Goal: Task Accomplishment & Management: Use online tool/utility

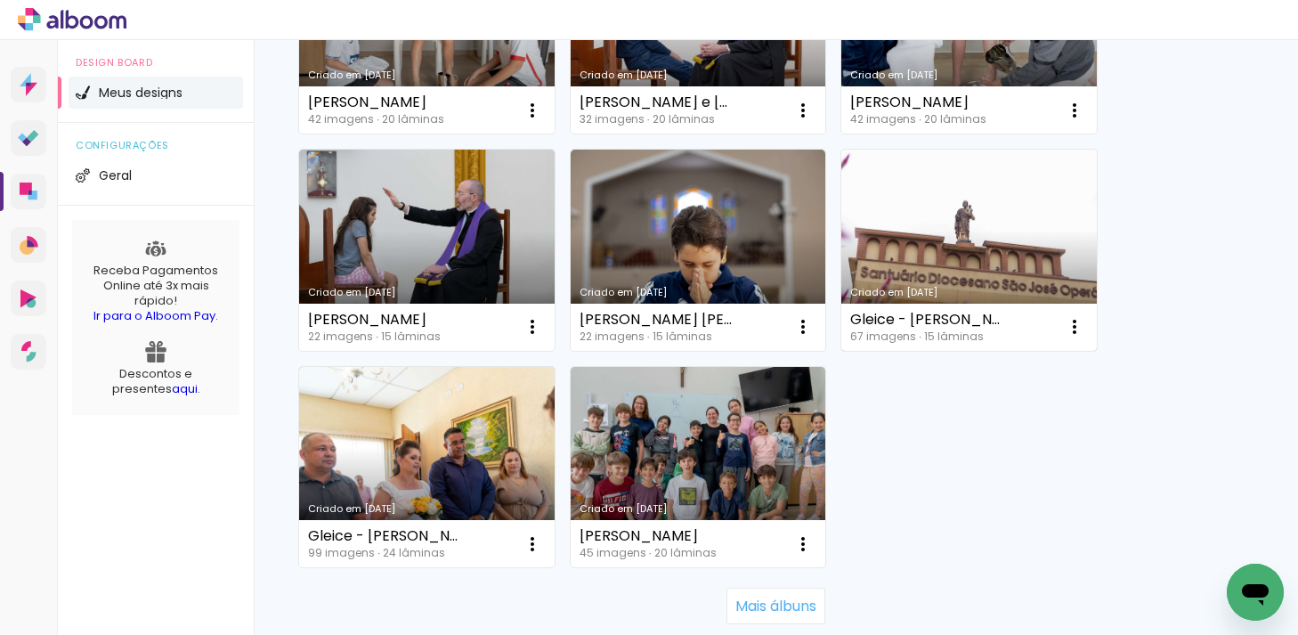
scroll to position [1616, 0]
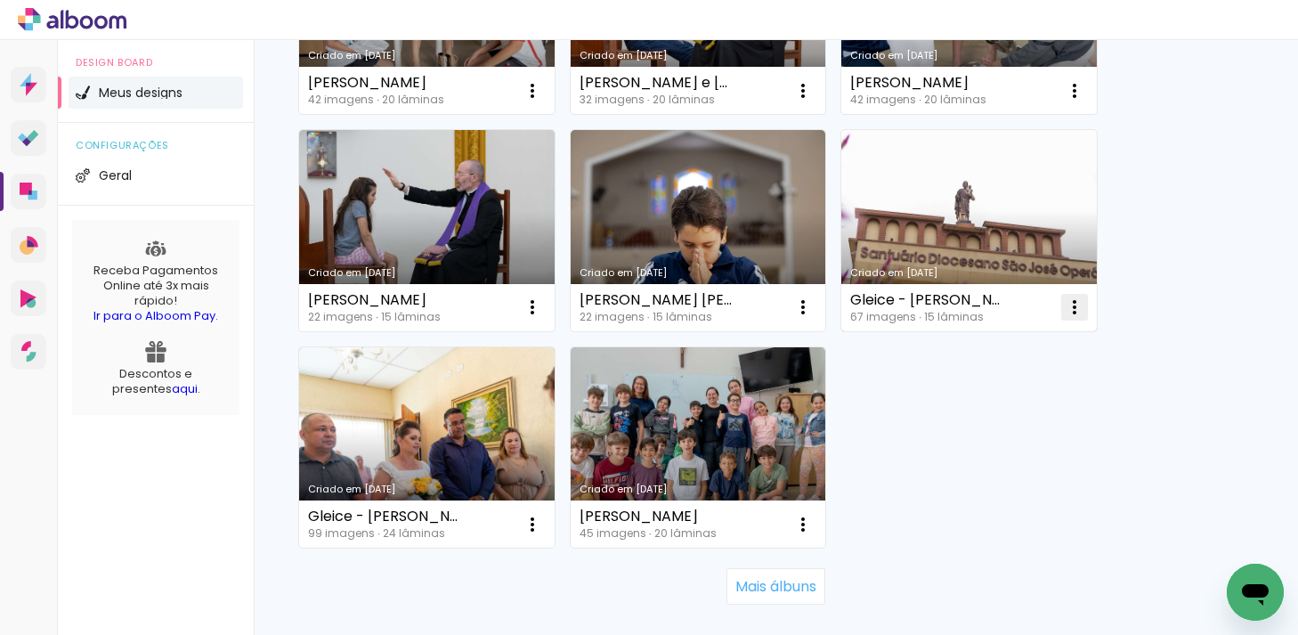
click at [1072, 301] on iron-icon at bounding box center [1074, 306] width 21 height 21
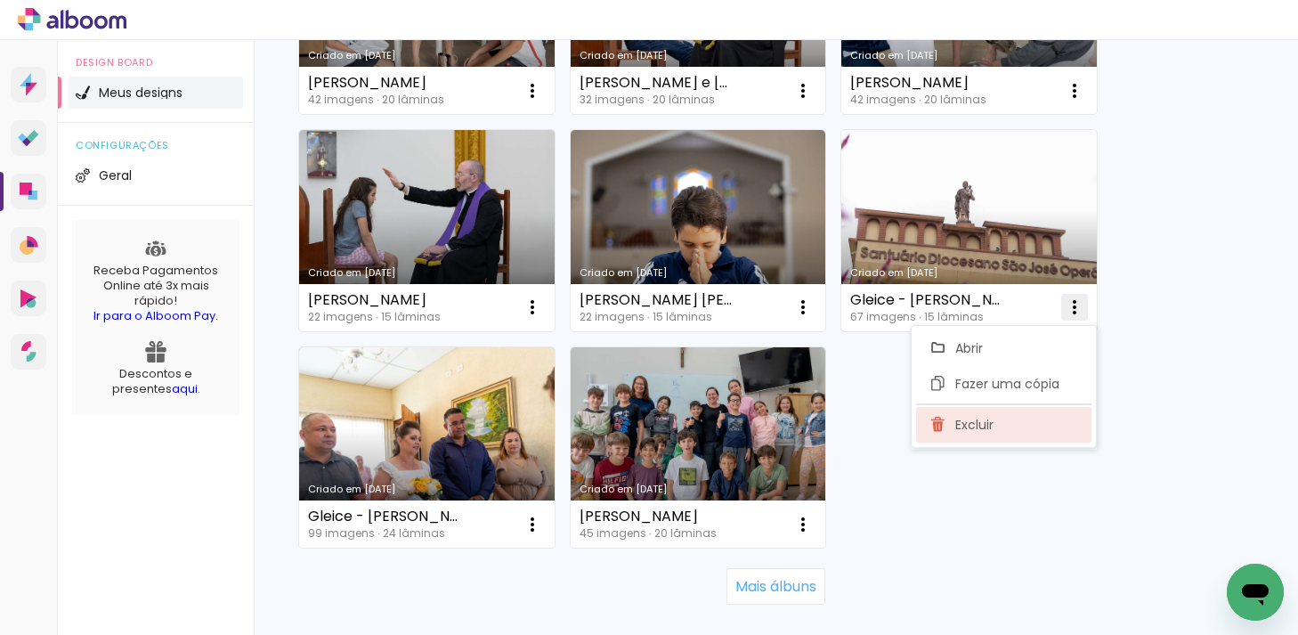
click at [1003, 414] on paper-item "Excluir" at bounding box center [1003, 425] width 175 height 36
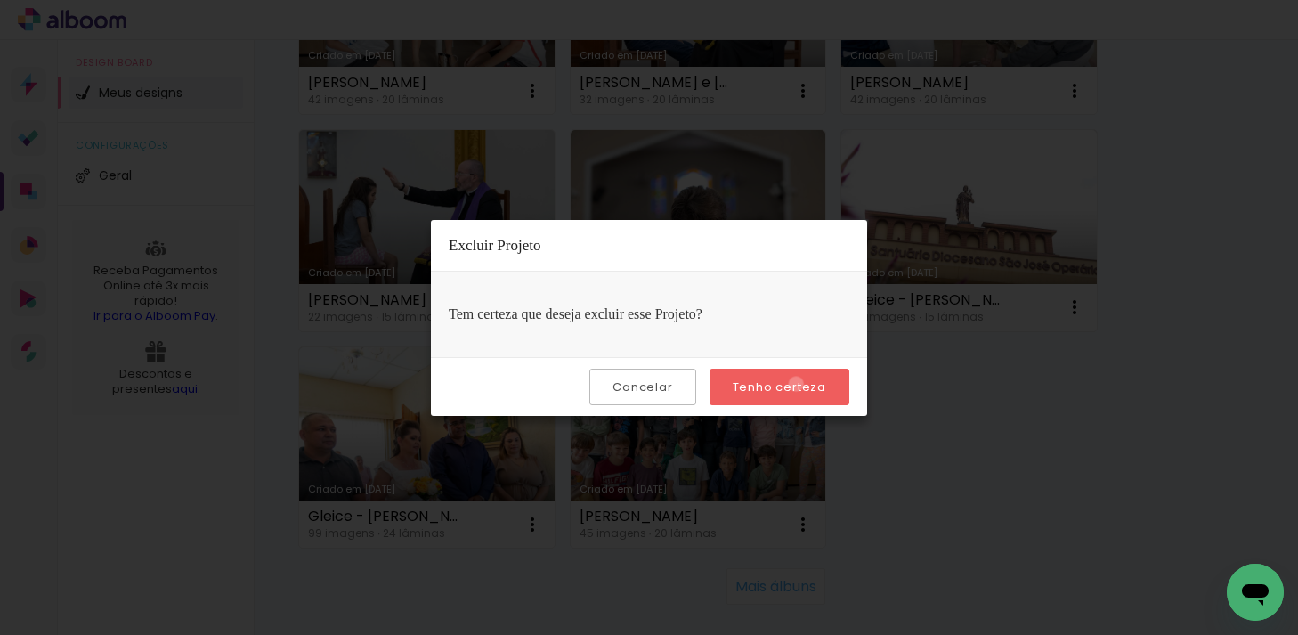
click at [0, 0] on slot "Tenho certeza" at bounding box center [0, 0] width 0 height 0
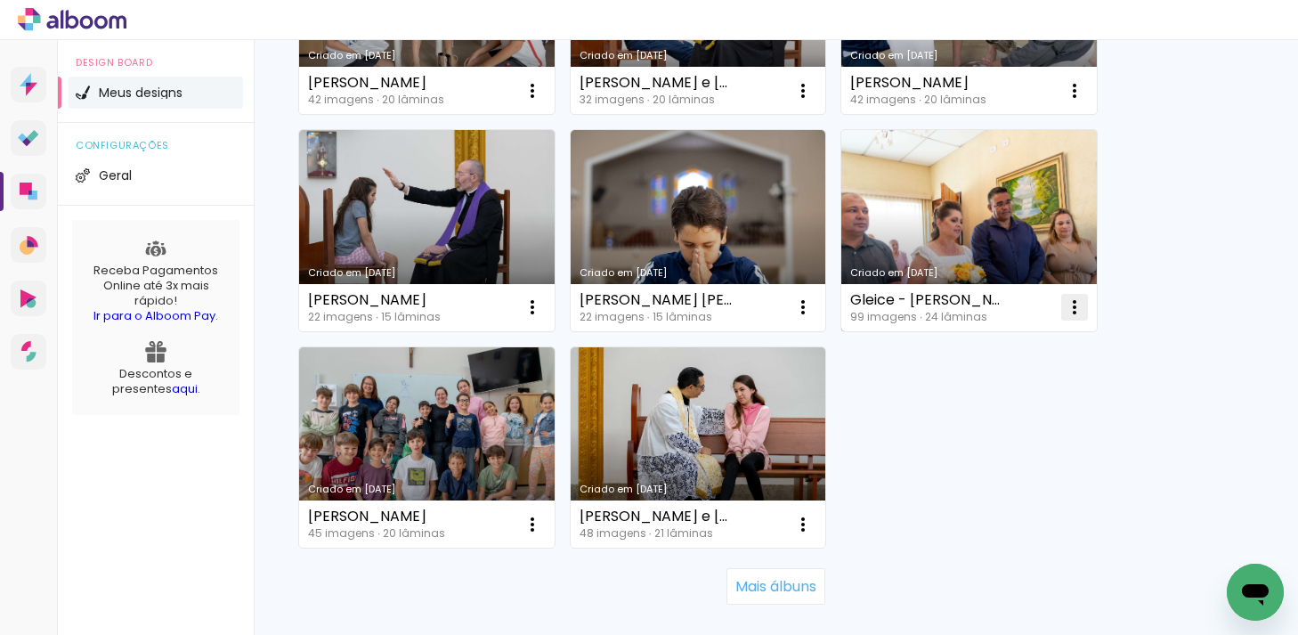
click at [1080, 312] on iron-icon at bounding box center [1074, 306] width 21 height 21
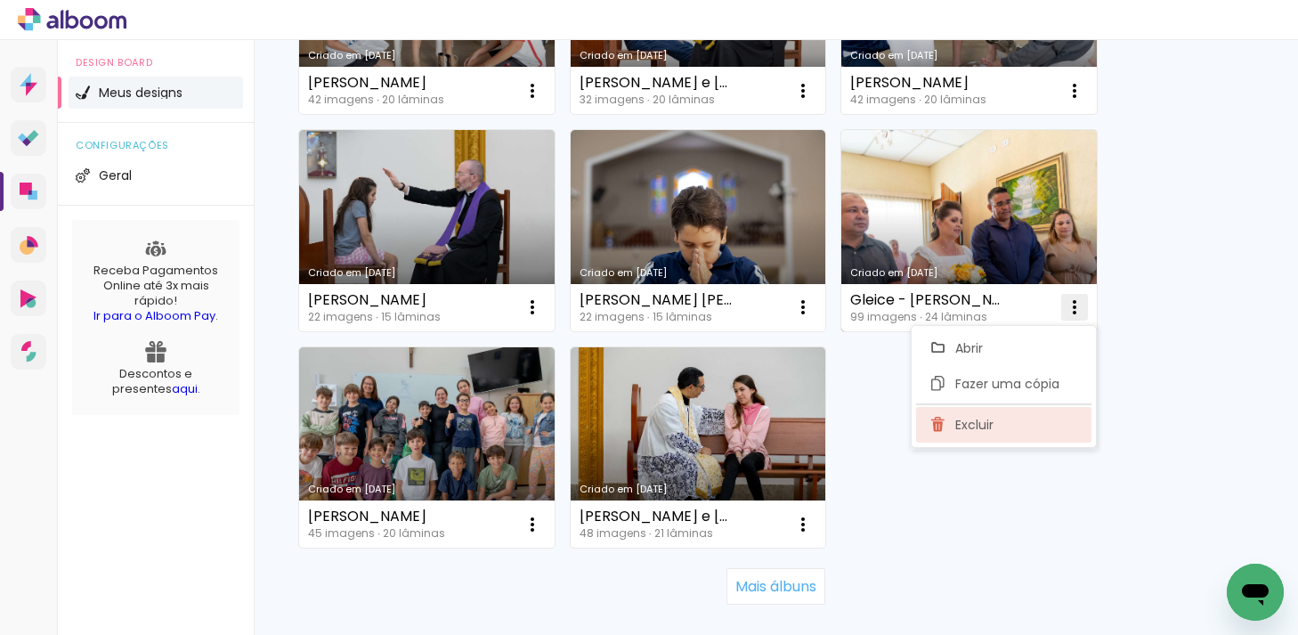
click at [1001, 418] on paper-item "Excluir" at bounding box center [1003, 425] width 175 height 36
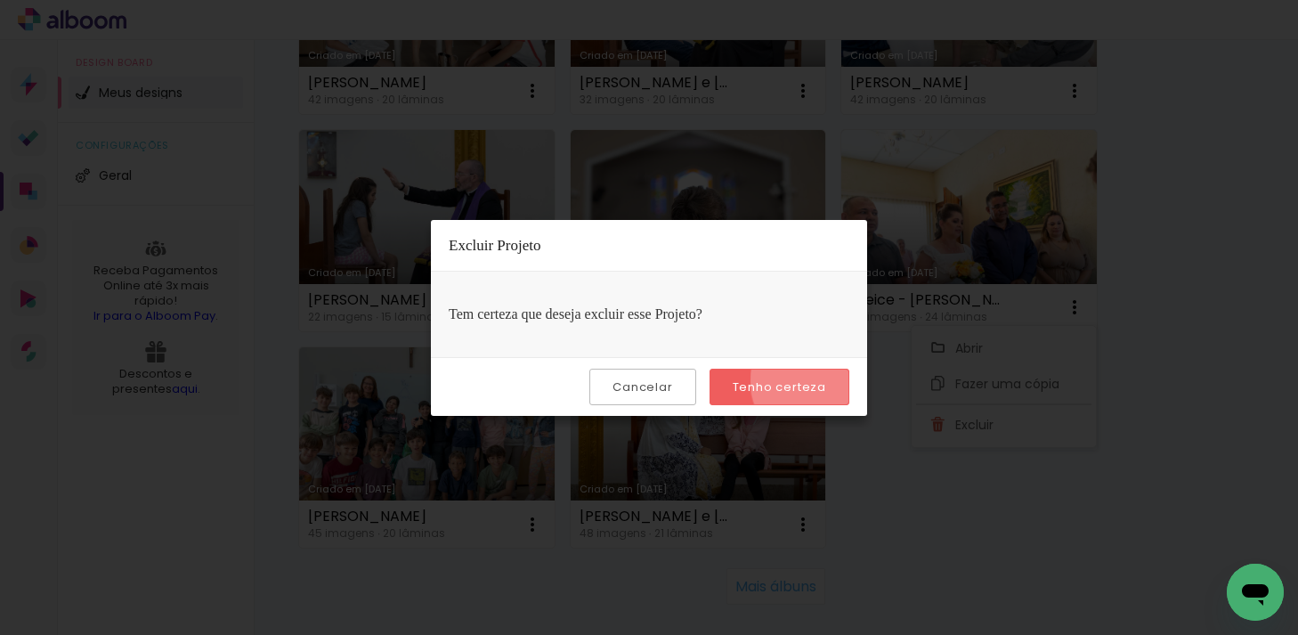
click at [0, 0] on slot "Tenho certeza" at bounding box center [0, 0] width 0 height 0
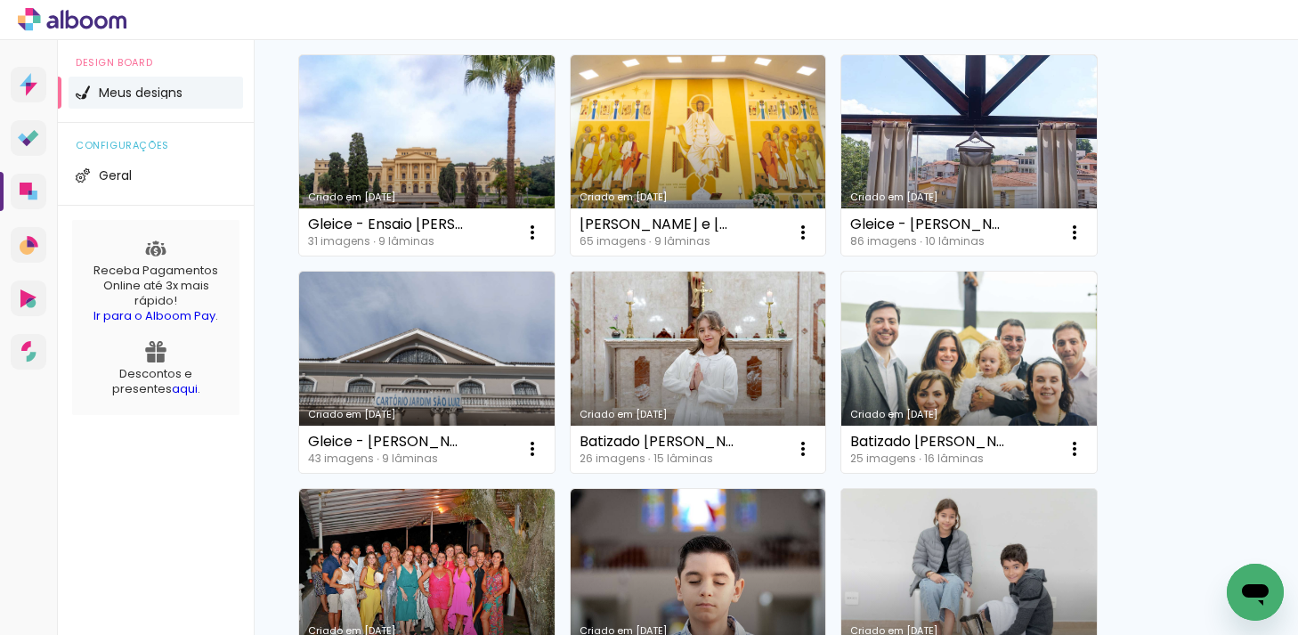
scroll to position [0, 0]
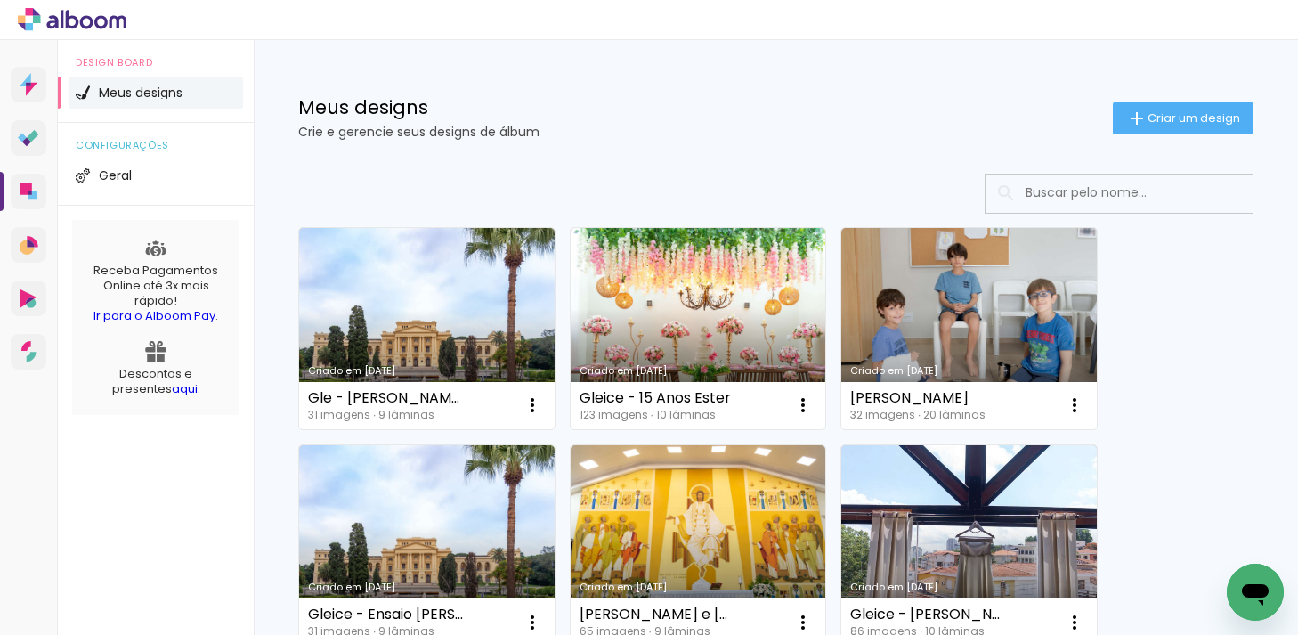
click at [1134, 191] on input at bounding box center [1144, 192] width 254 height 36
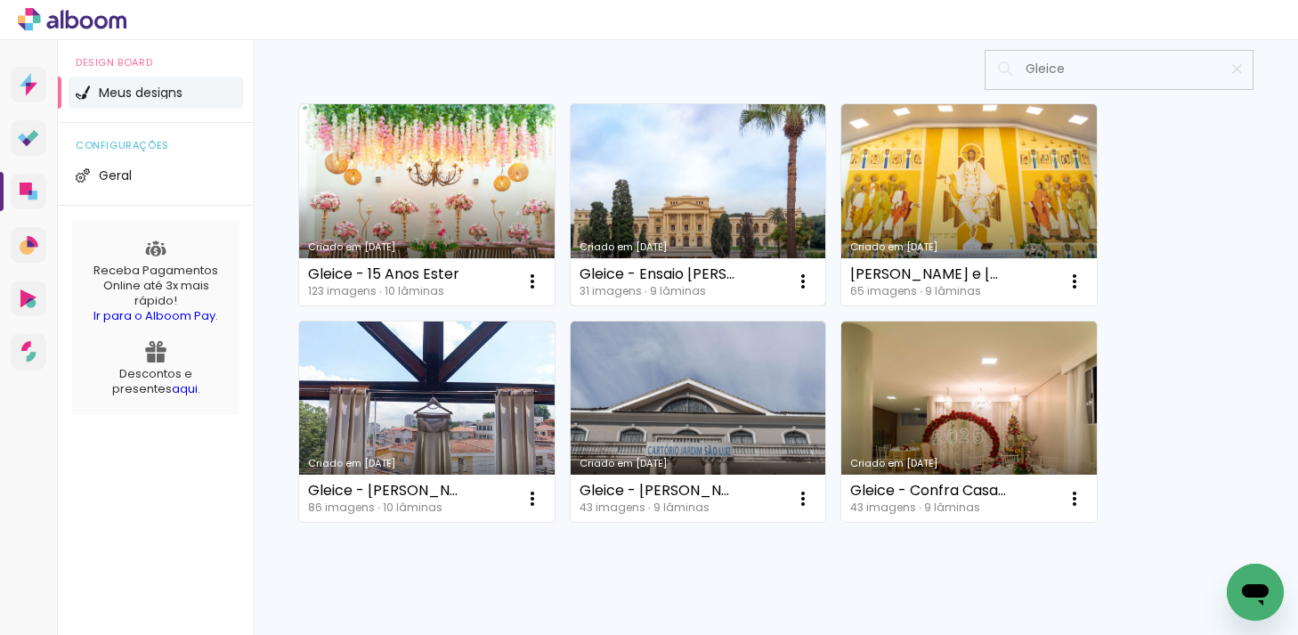
scroll to position [177, 0]
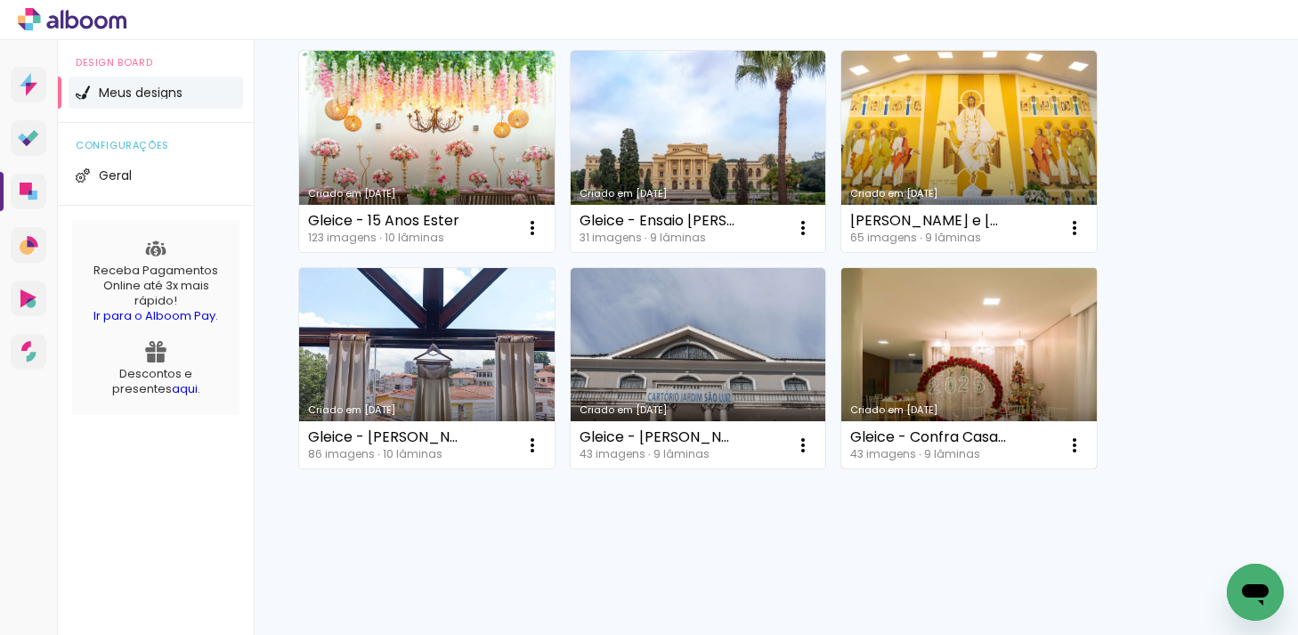
type input "Gleice"
type paper-input "Gleice"
click at [989, 359] on link "Criado em [DATE]" at bounding box center [968, 368] width 255 height 201
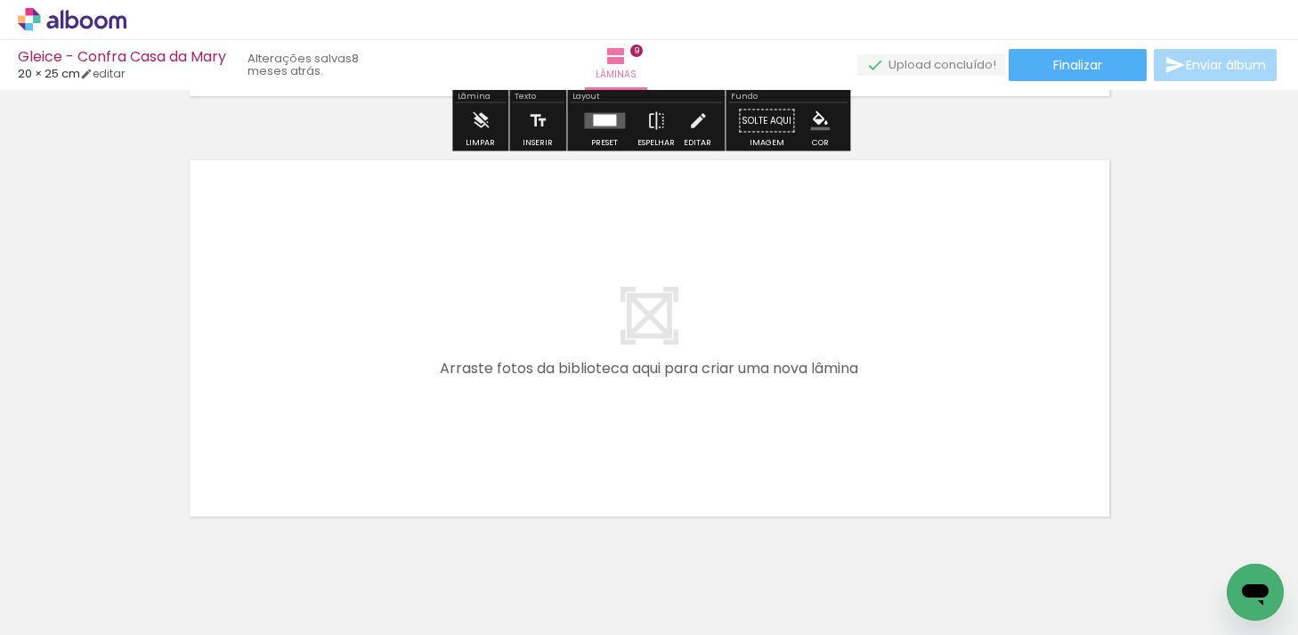
scroll to position [3774, 0]
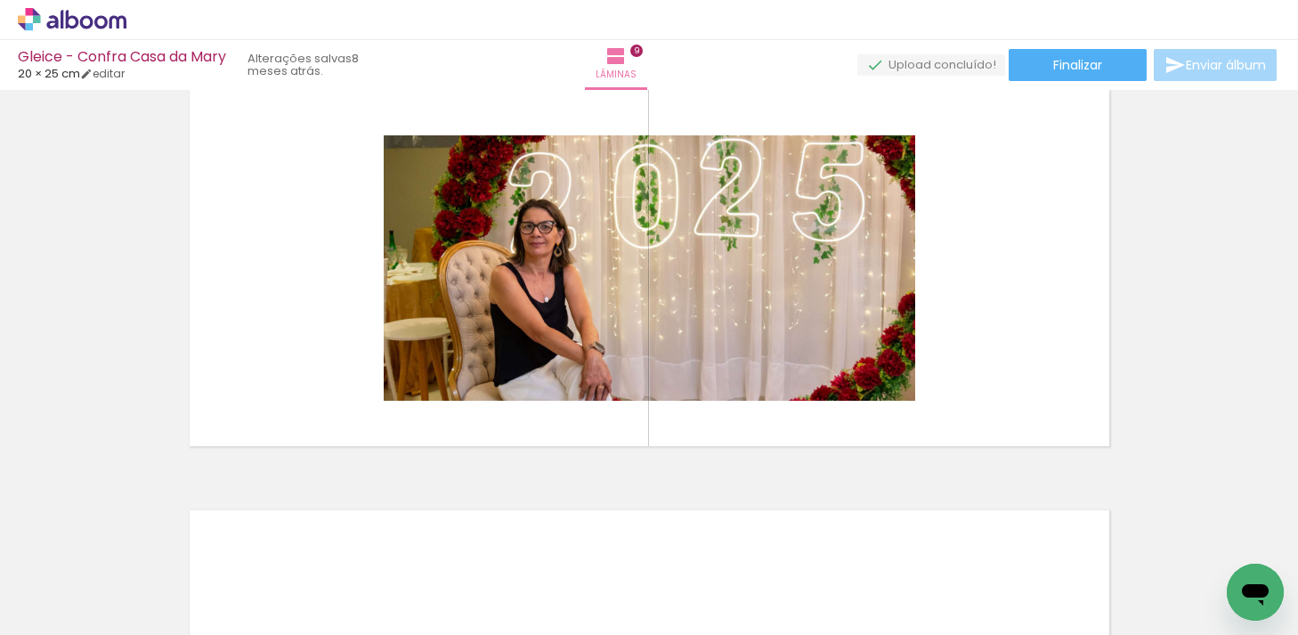
scroll to position [3422, 0]
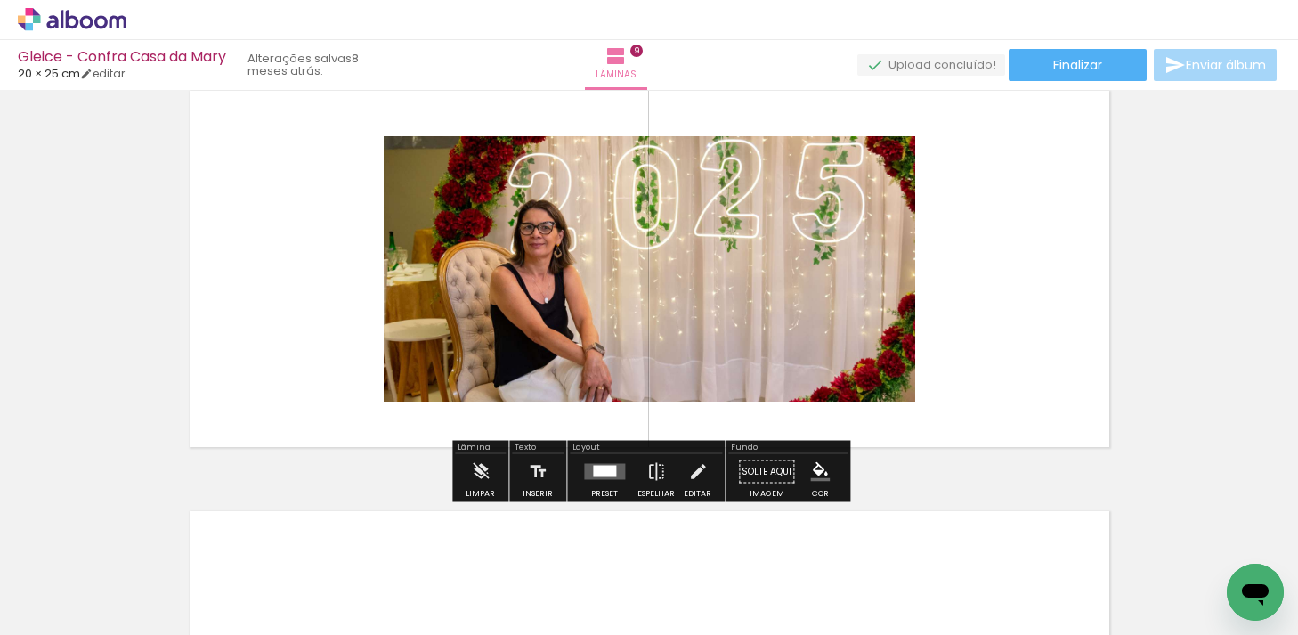
click at [834, 212] on quentale-photo at bounding box center [649, 268] width 531 height 265
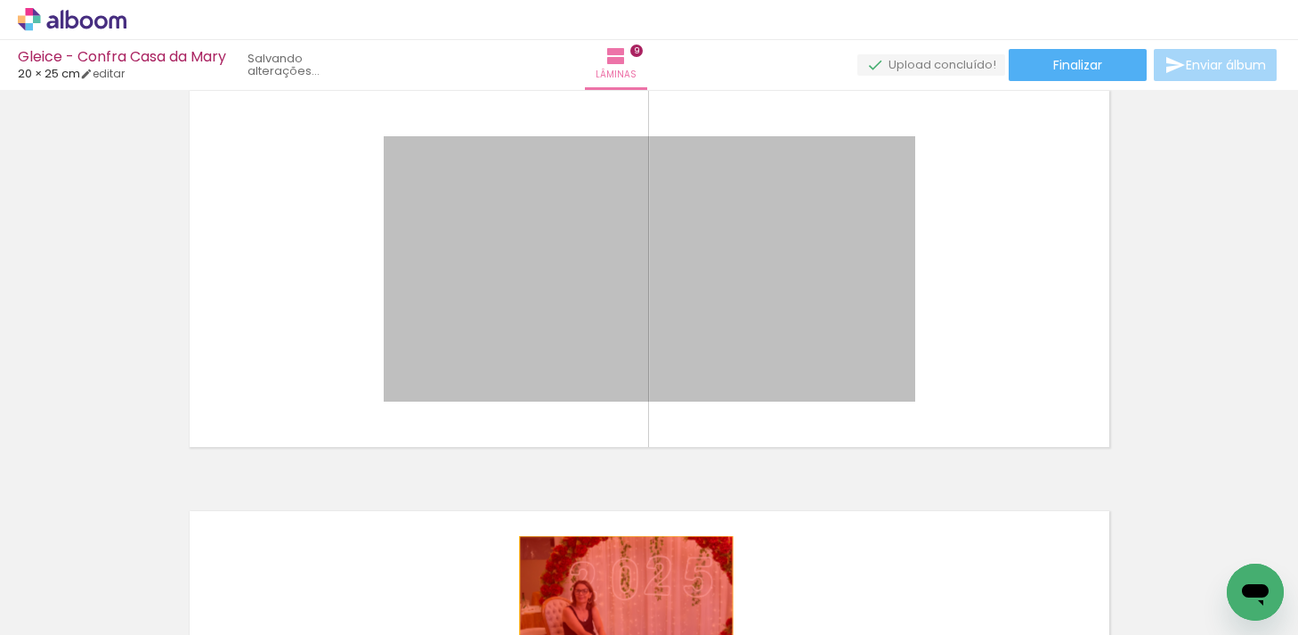
drag, startPoint x: 791, startPoint y: 236, endPoint x: 623, endPoint y: 588, distance: 389.4
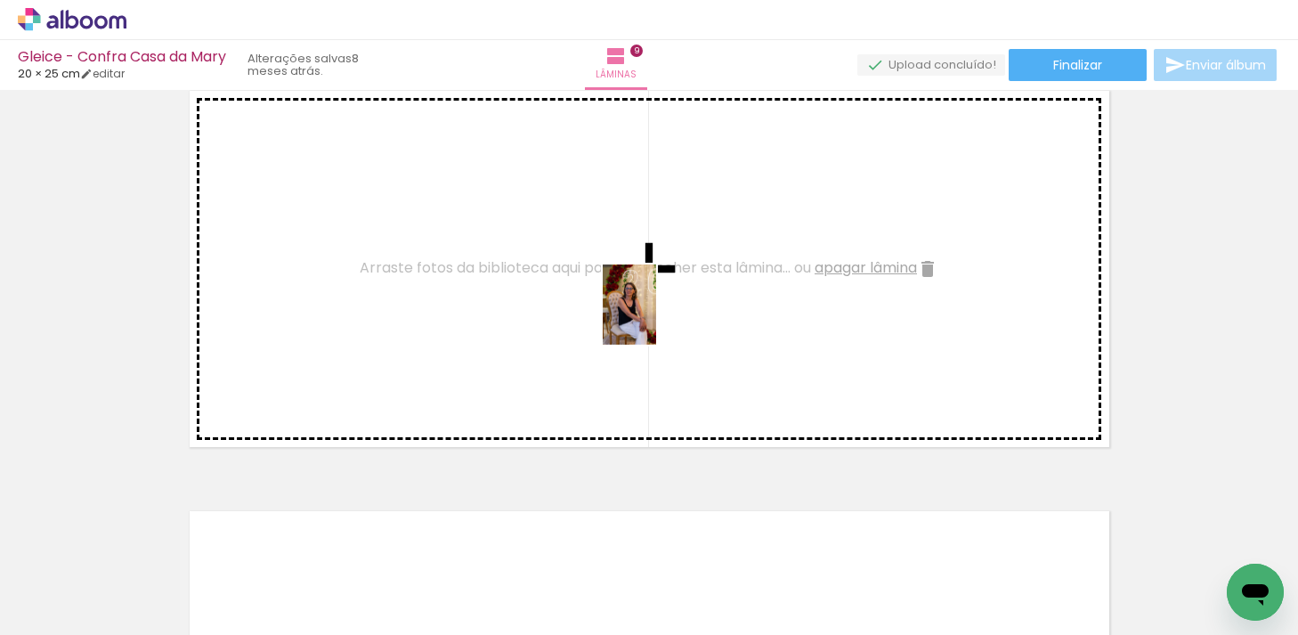
drag, startPoint x: 623, startPoint y: 572, endPoint x: 656, endPoint y: 318, distance: 255.8
click at [656, 317] on quentale-workspace at bounding box center [649, 317] width 1298 height 635
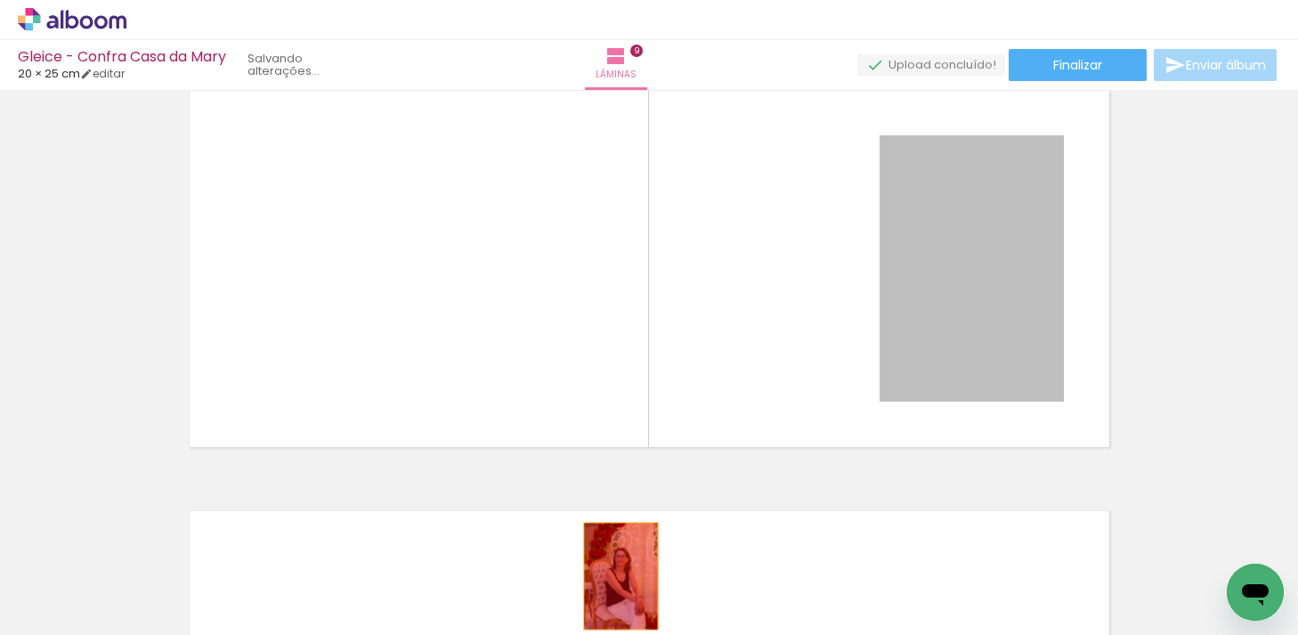
drag, startPoint x: 993, startPoint y: 298, endPoint x: 620, endPoint y: 575, distance: 463.8
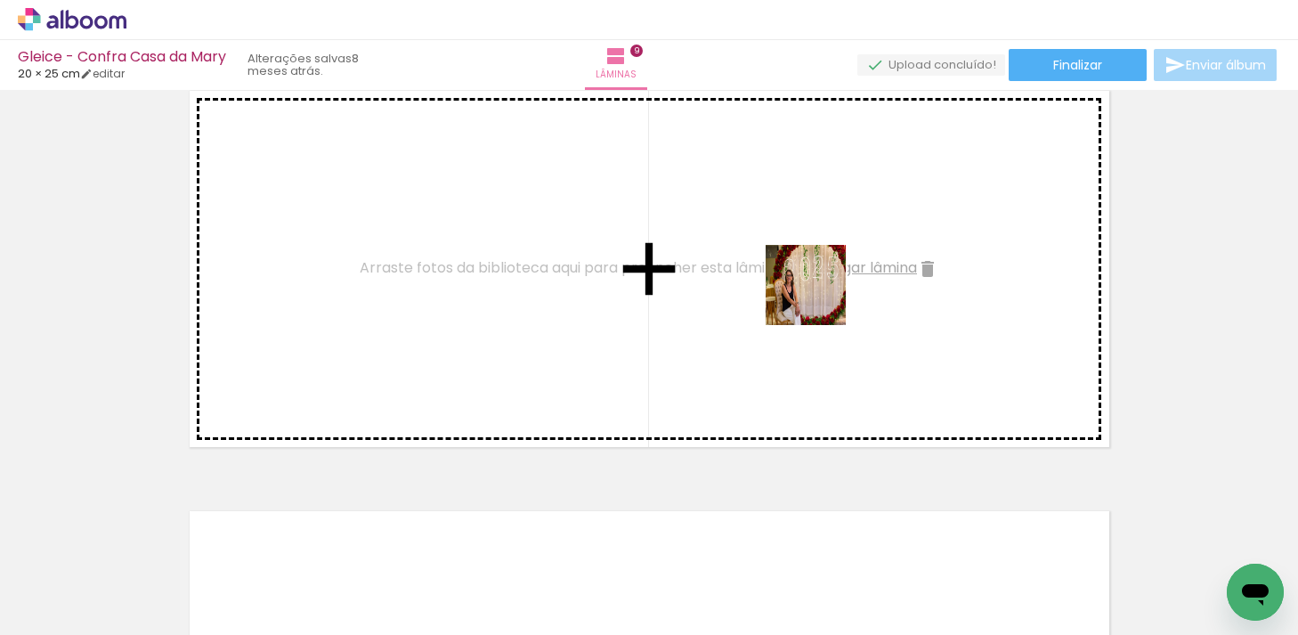
drag, startPoint x: 539, startPoint y: 580, endPoint x: 824, endPoint y: 295, distance: 404.1
click at [824, 295] on quentale-workspace at bounding box center [649, 317] width 1298 height 635
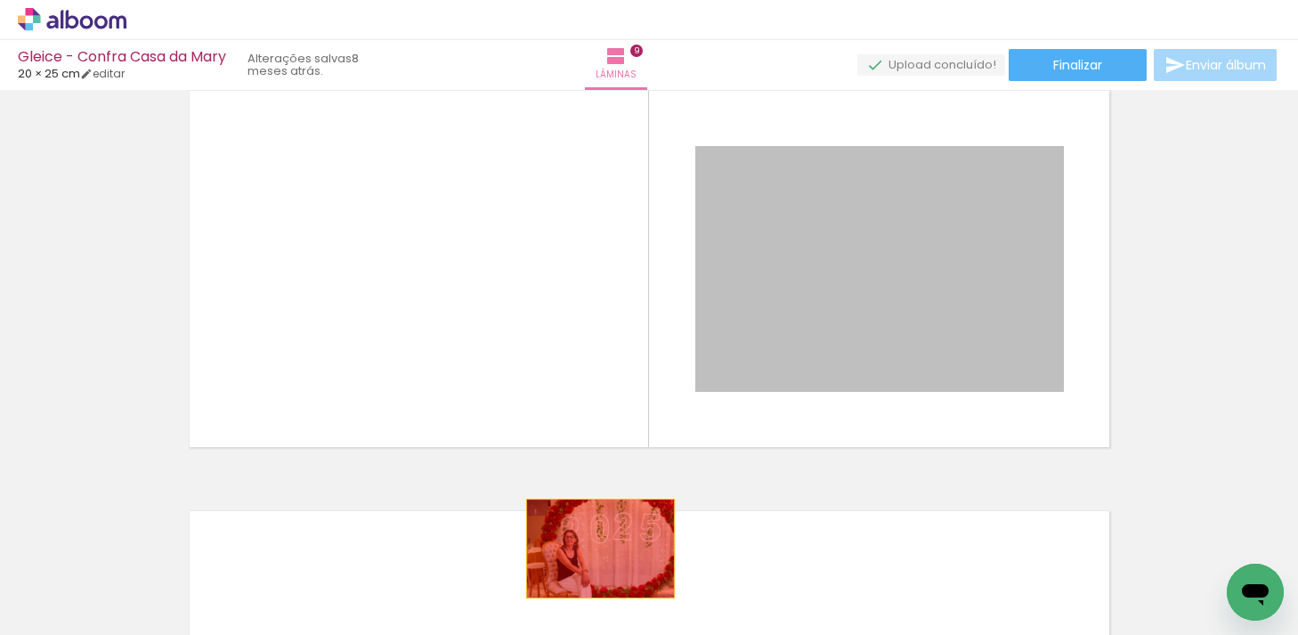
drag, startPoint x: 832, startPoint y: 276, endPoint x: 603, endPoint y: 565, distance: 369.4
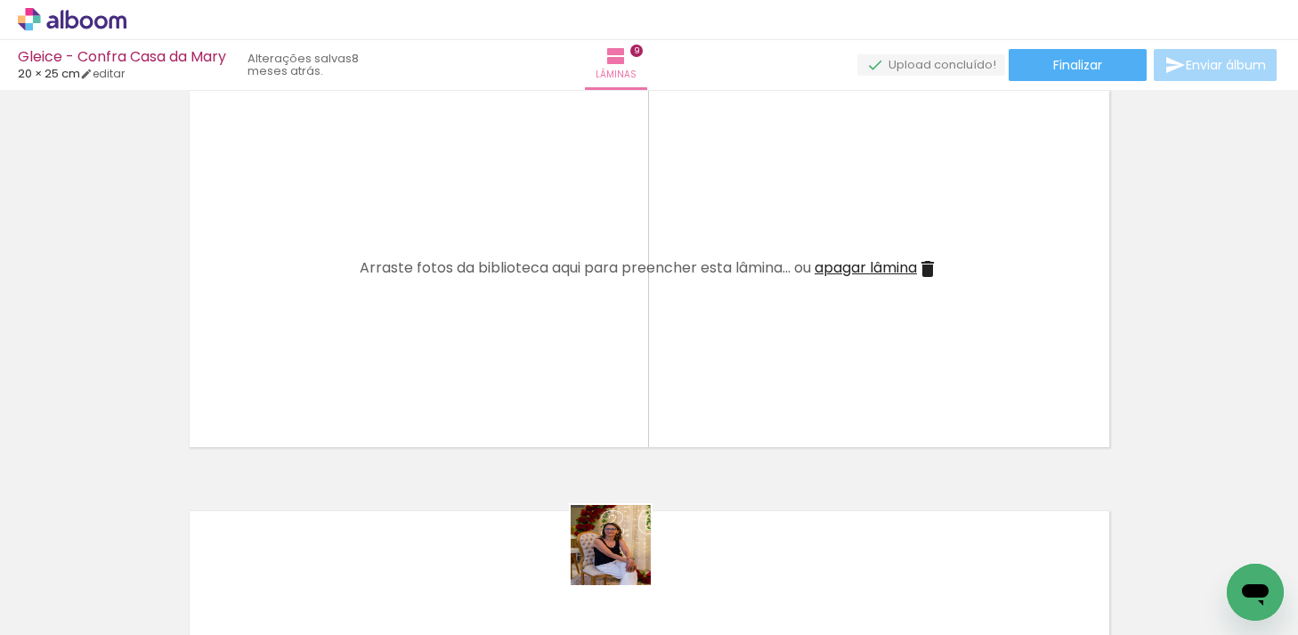
drag, startPoint x: 614, startPoint y: 588, endPoint x: 747, endPoint y: 336, distance: 284.7
click at [747, 335] on quentale-workspace at bounding box center [649, 317] width 1298 height 635
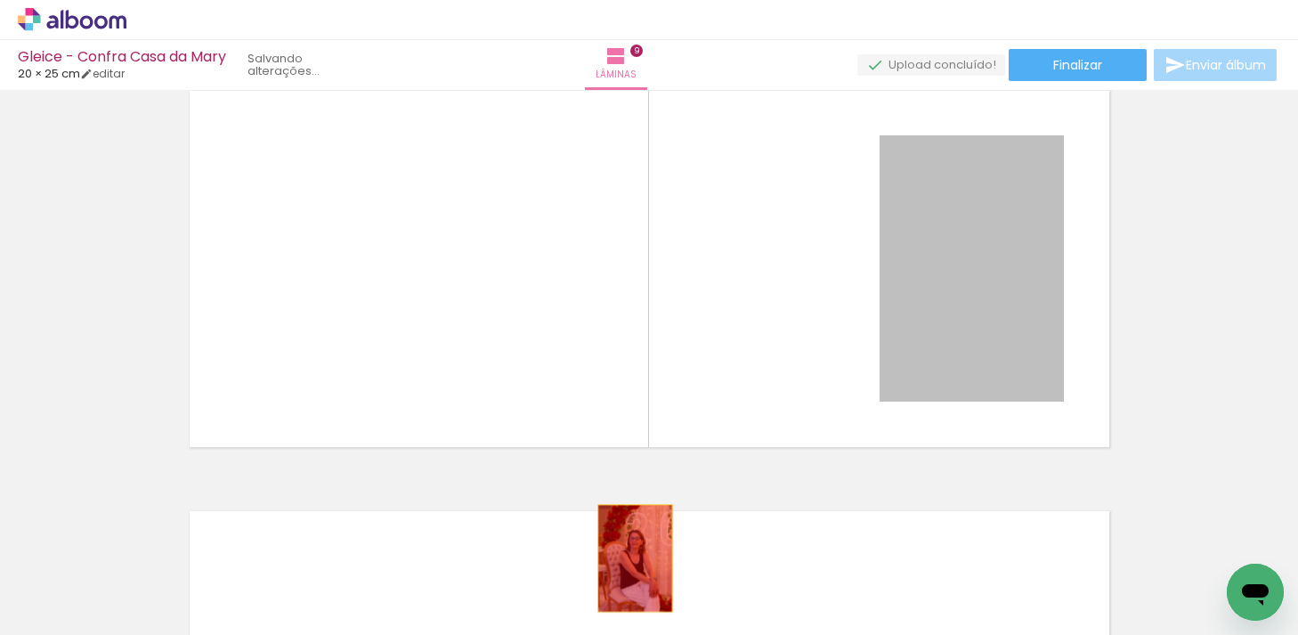
drag, startPoint x: 1024, startPoint y: 250, endPoint x: 631, endPoint y: 561, distance: 500.7
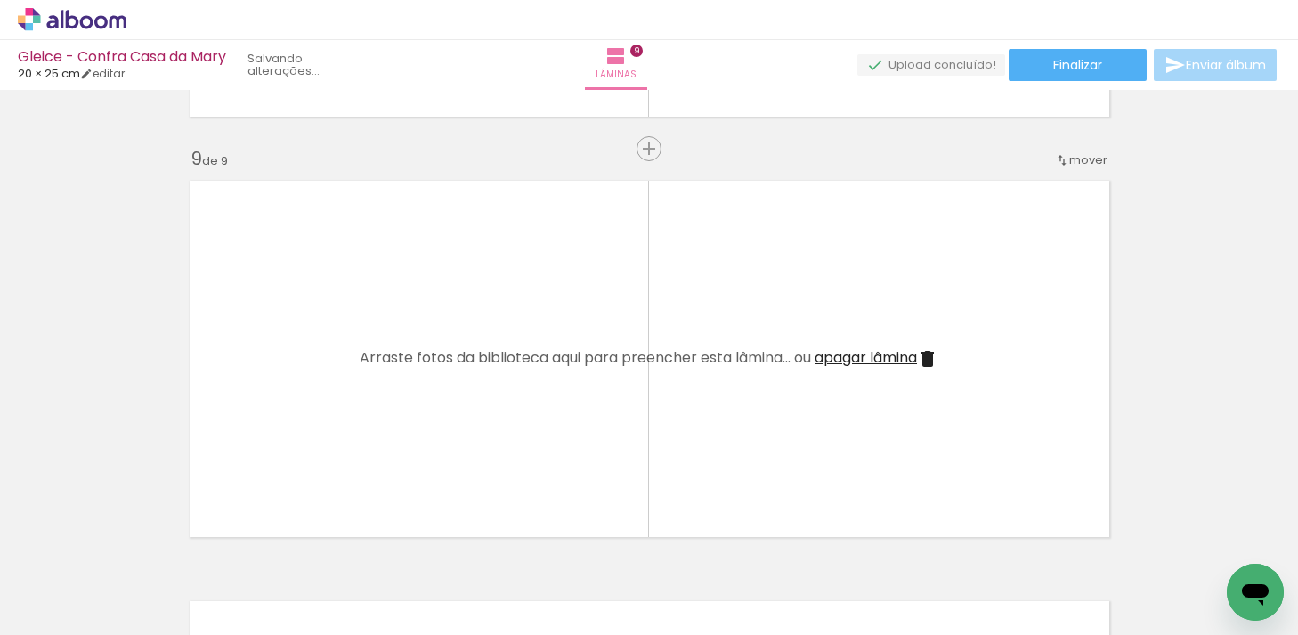
scroll to position [3308, 0]
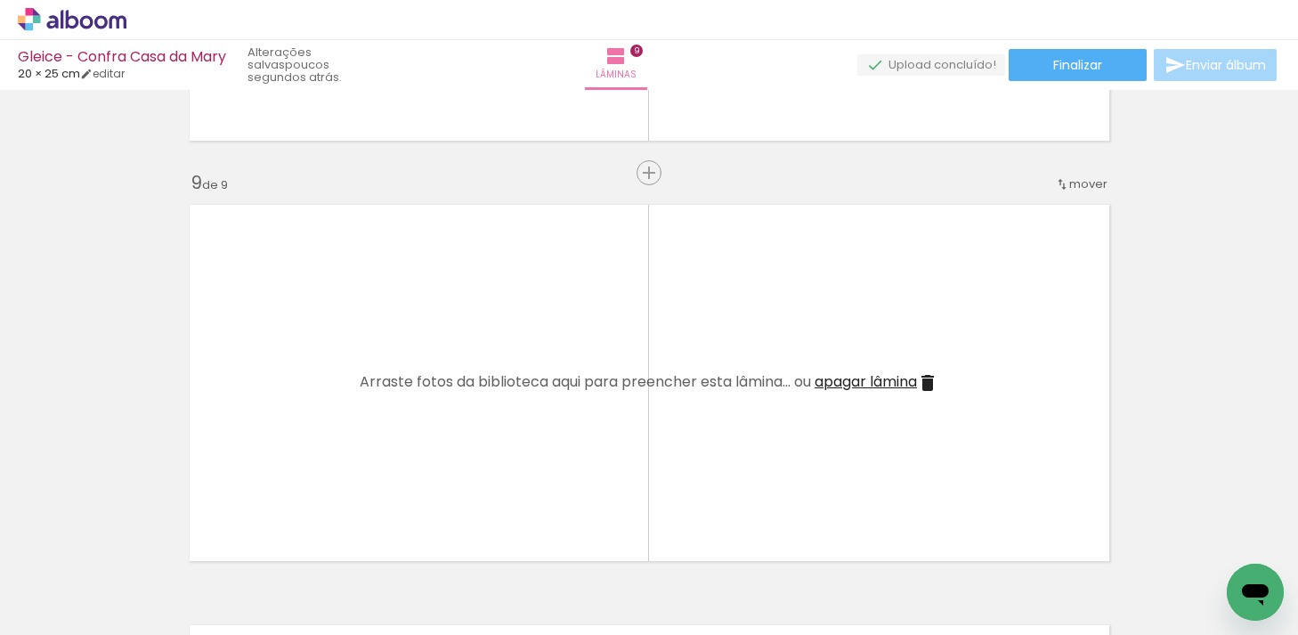
click at [935, 379] on iron-icon at bounding box center [927, 382] width 21 height 21
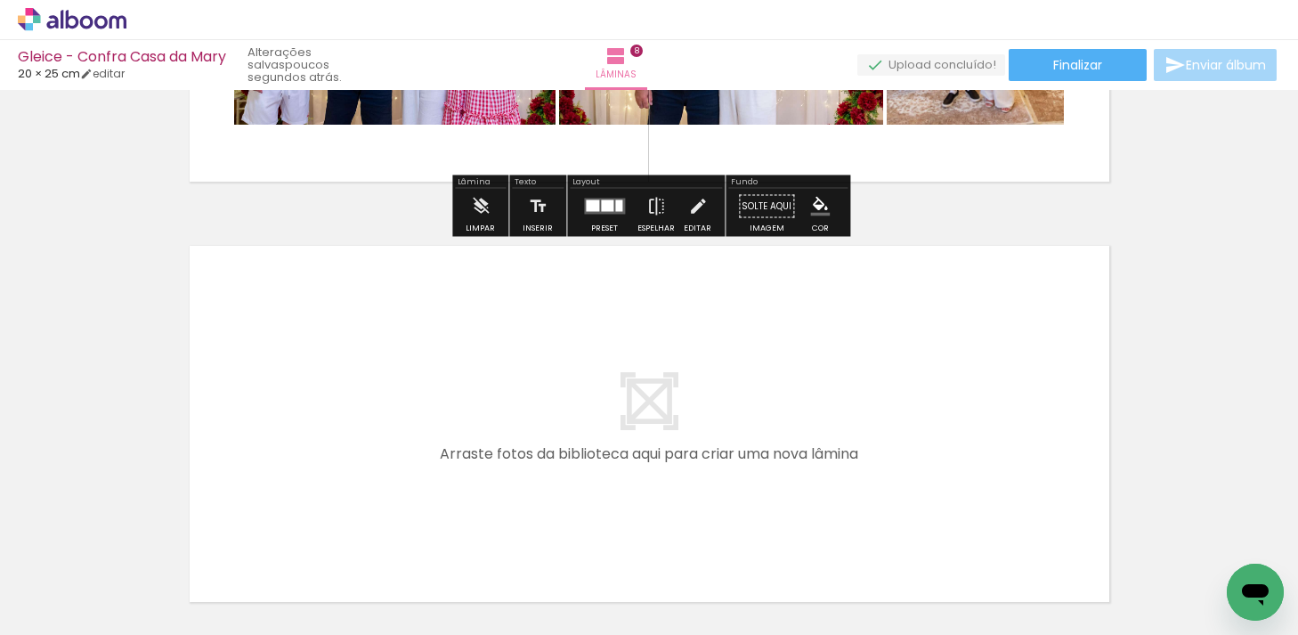
scroll to position [3200, 0]
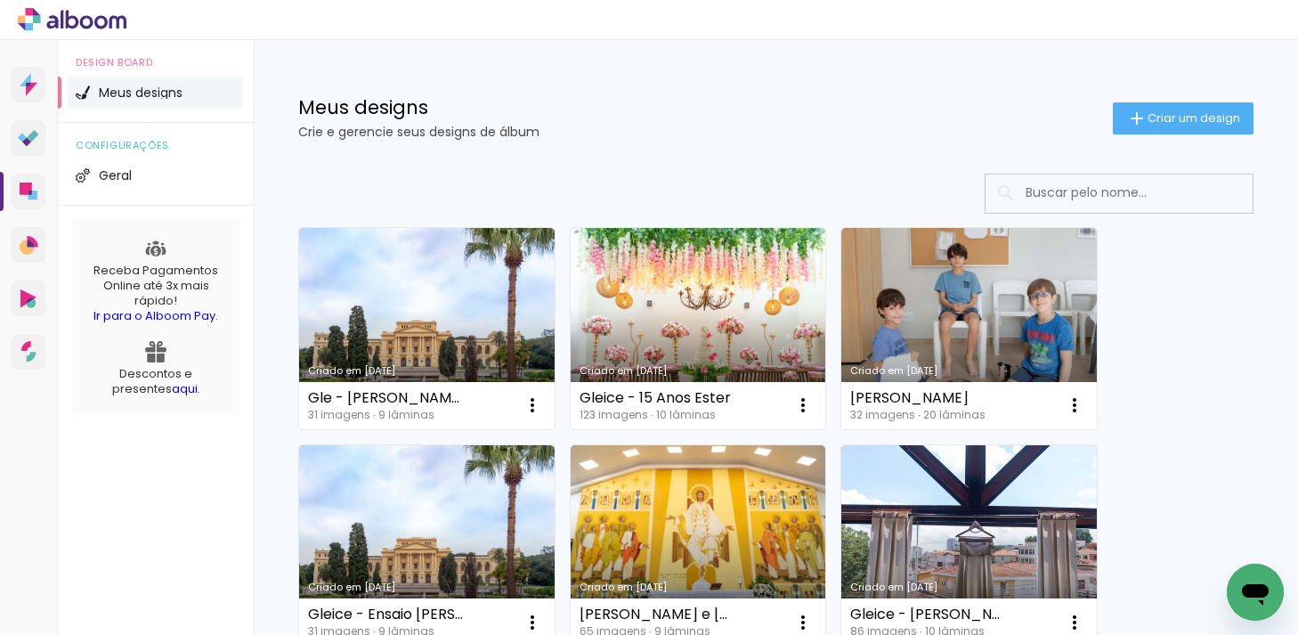
click at [1019, 194] on input at bounding box center [1144, 192] width 254 height 36
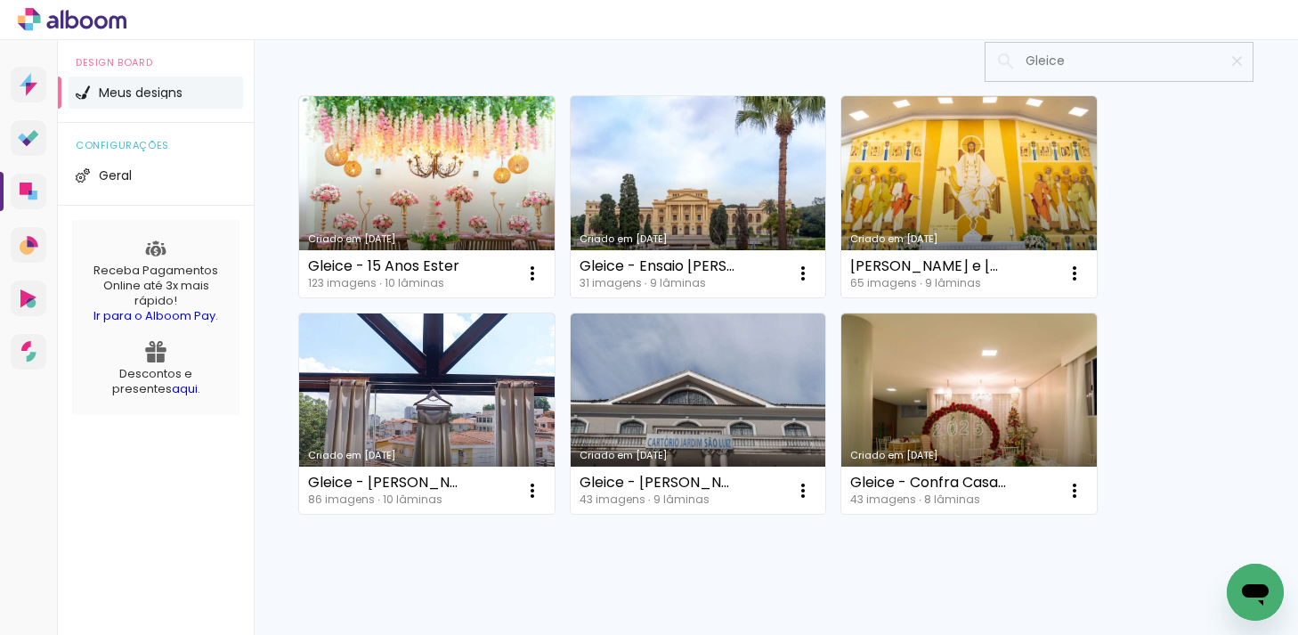
scroll to position [177, 0]
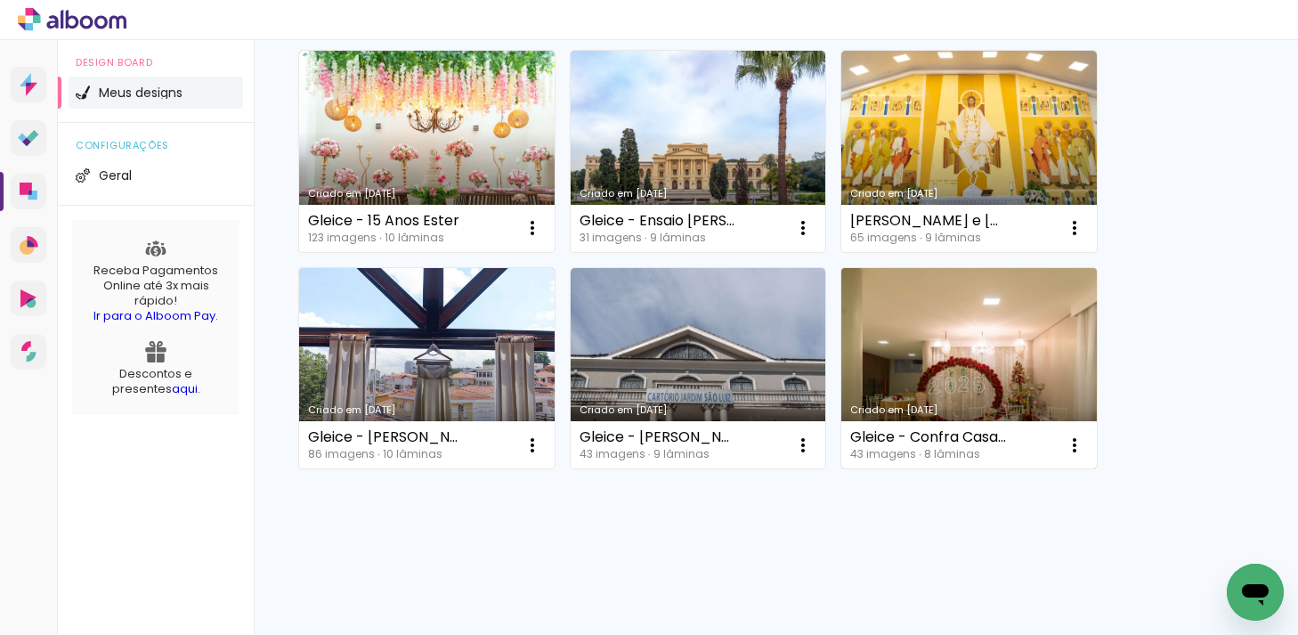
type input "Gleice"
type paper-input "Gleice"
click at [925, 328] on link "Criado em [DATE]" at bounding box center [968, 368] width 255 height 201
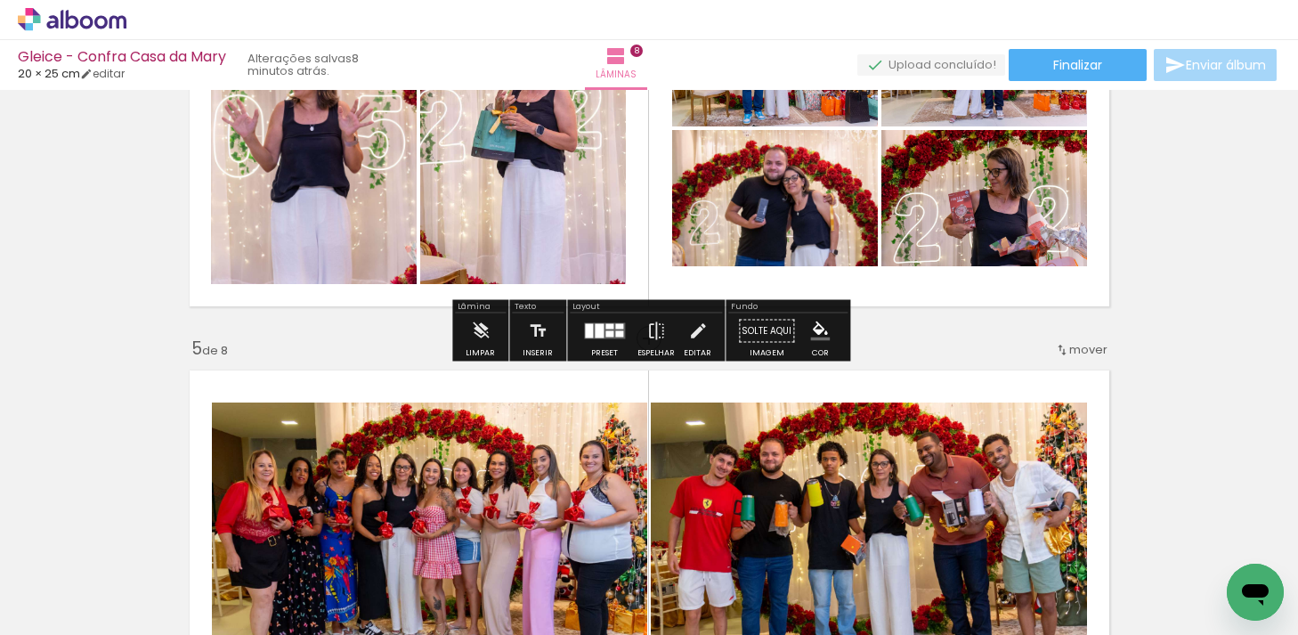
scroll to position [1464, 0]
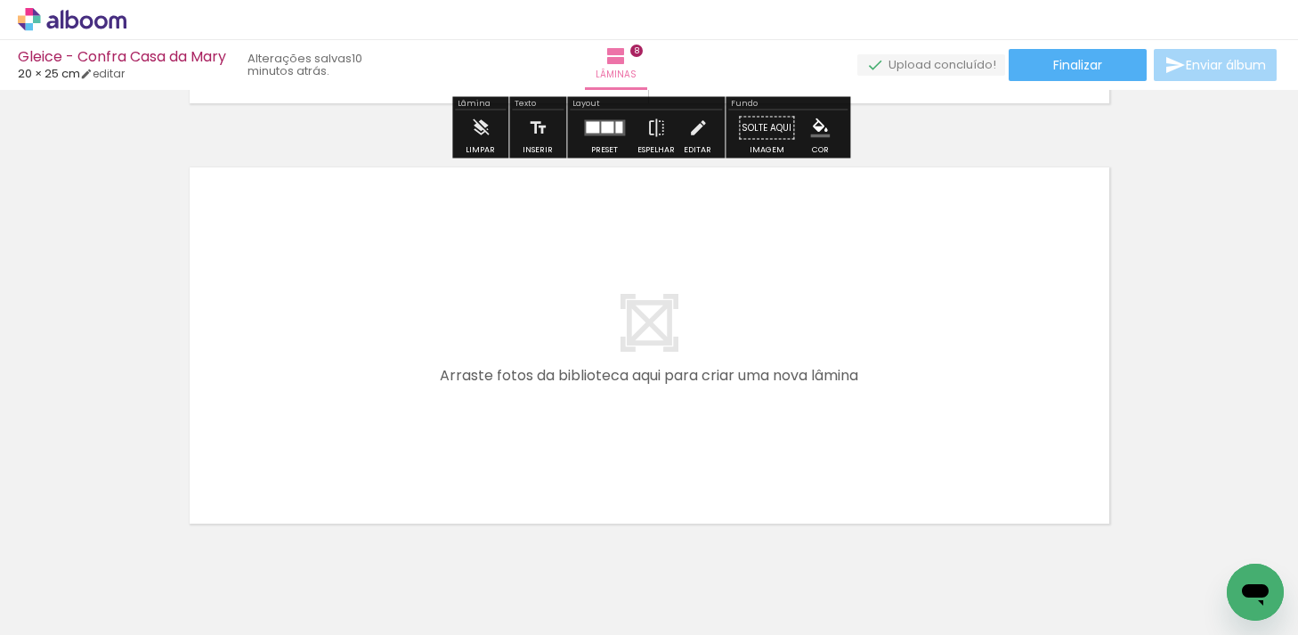
scroll to position [3418, 0]
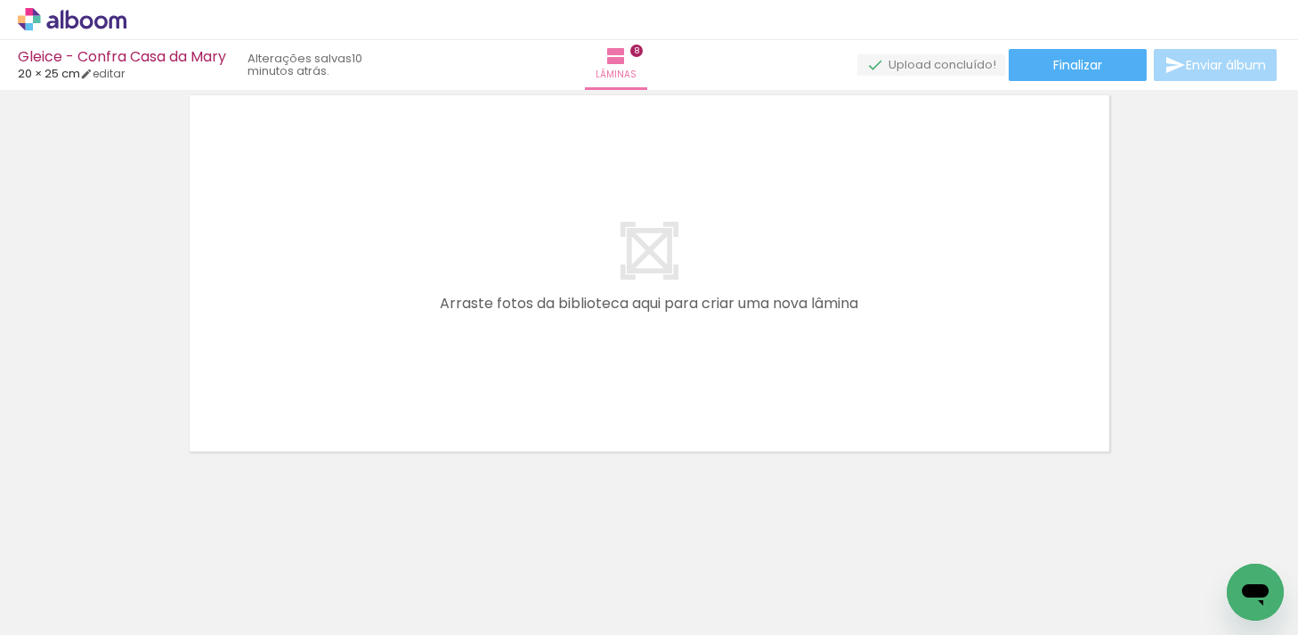
click at [896, 87] on div "Gleice - Confra Casa da Mary 20 × 25 cm editar 10 minutos atrás. Lâminas 8 Fina…" at bounding box center [649, 45] width 1298 height 90
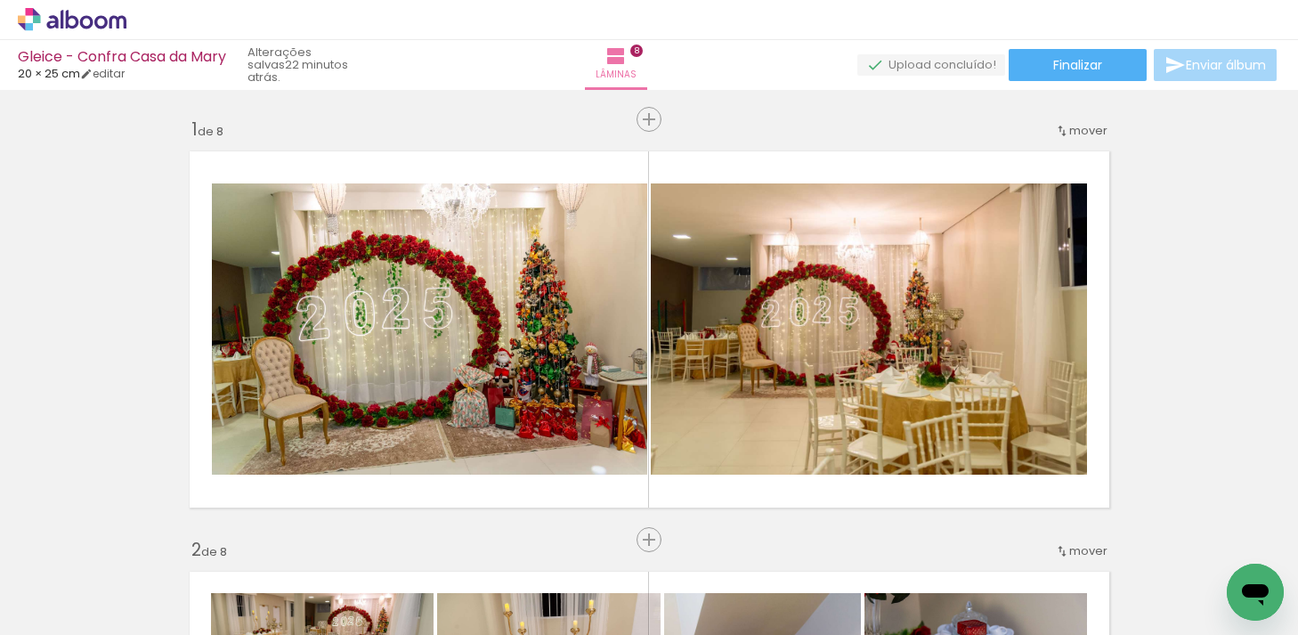
scroll to position [3418, 0]
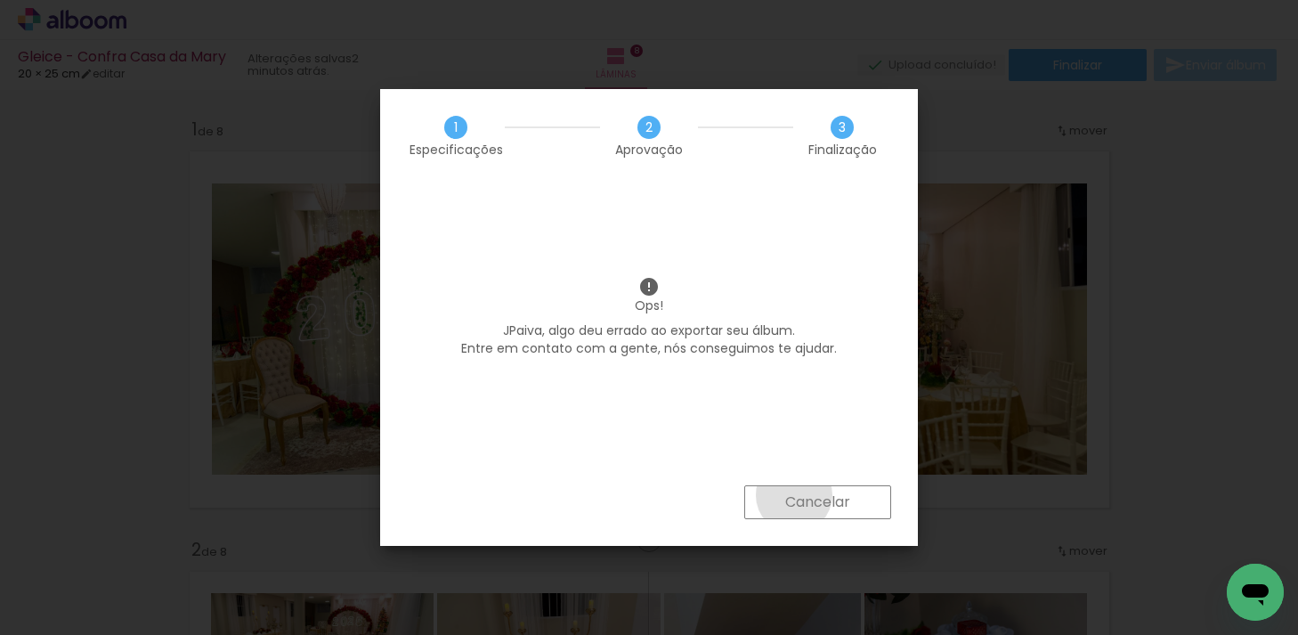
click at [0, 0] on slot "Cancelar" at bounding box center [0, 0] width 0 height 0
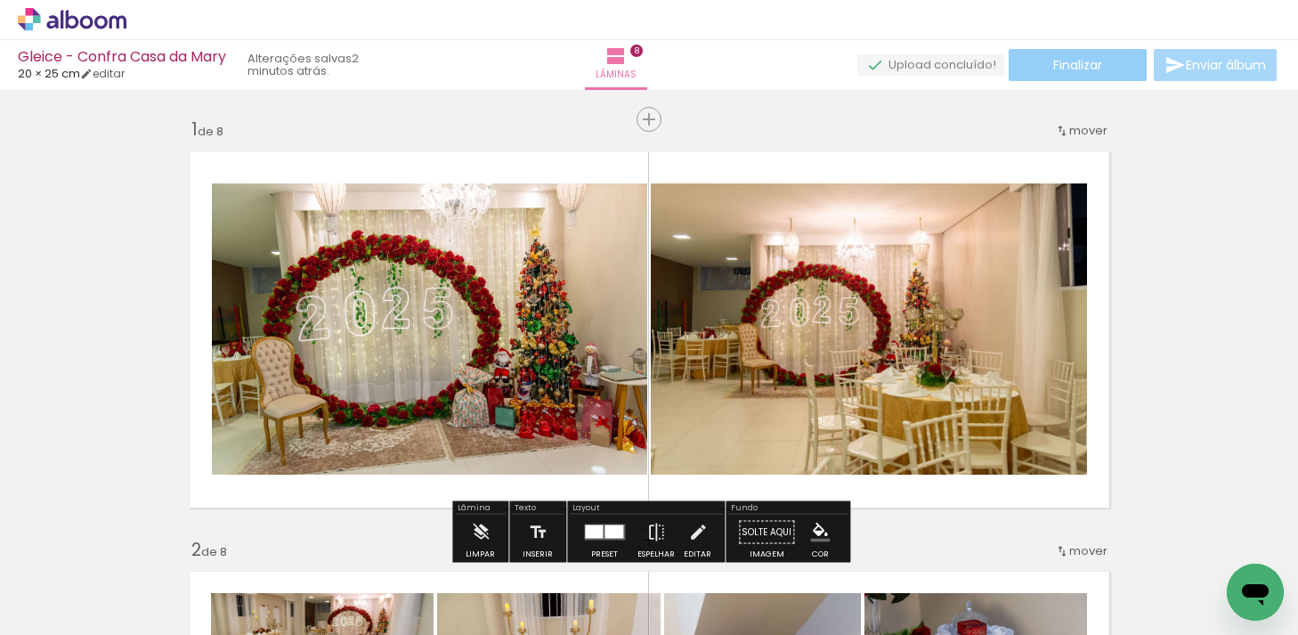
click at [1070, 68] on span "Finalizar" at bounding box center [1077, 65] width 49 height 12
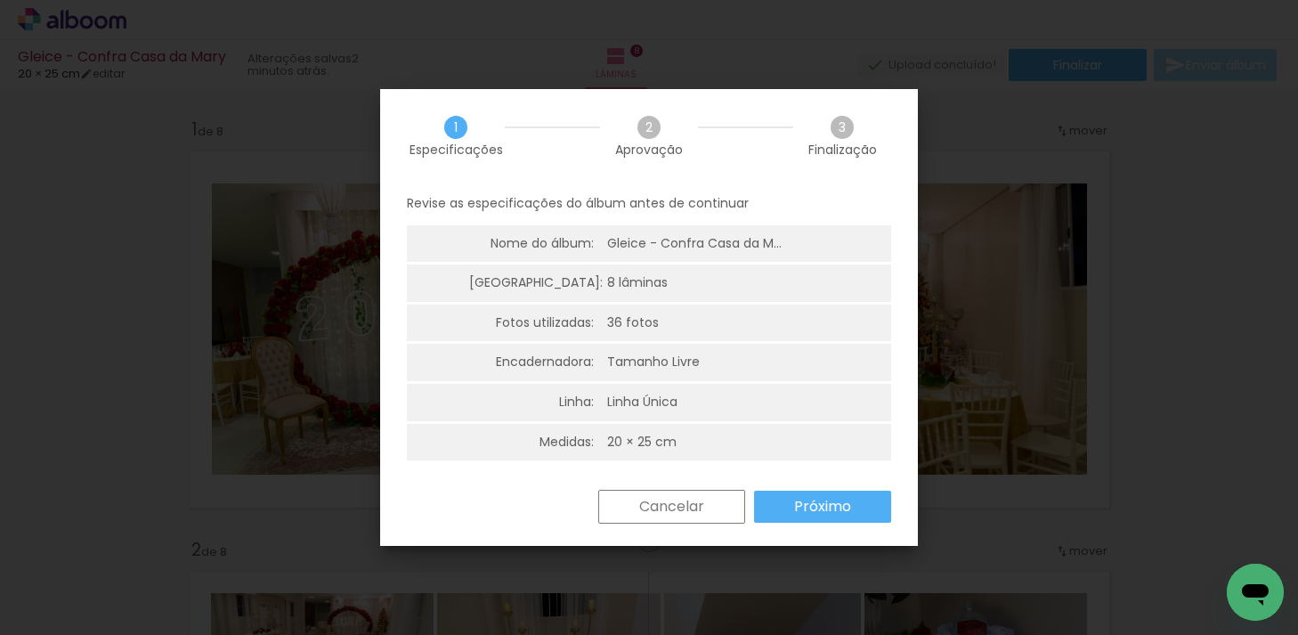
click at [0, 0] on slot "Próximo" at bounding box center [0, 0] width 0 height 0
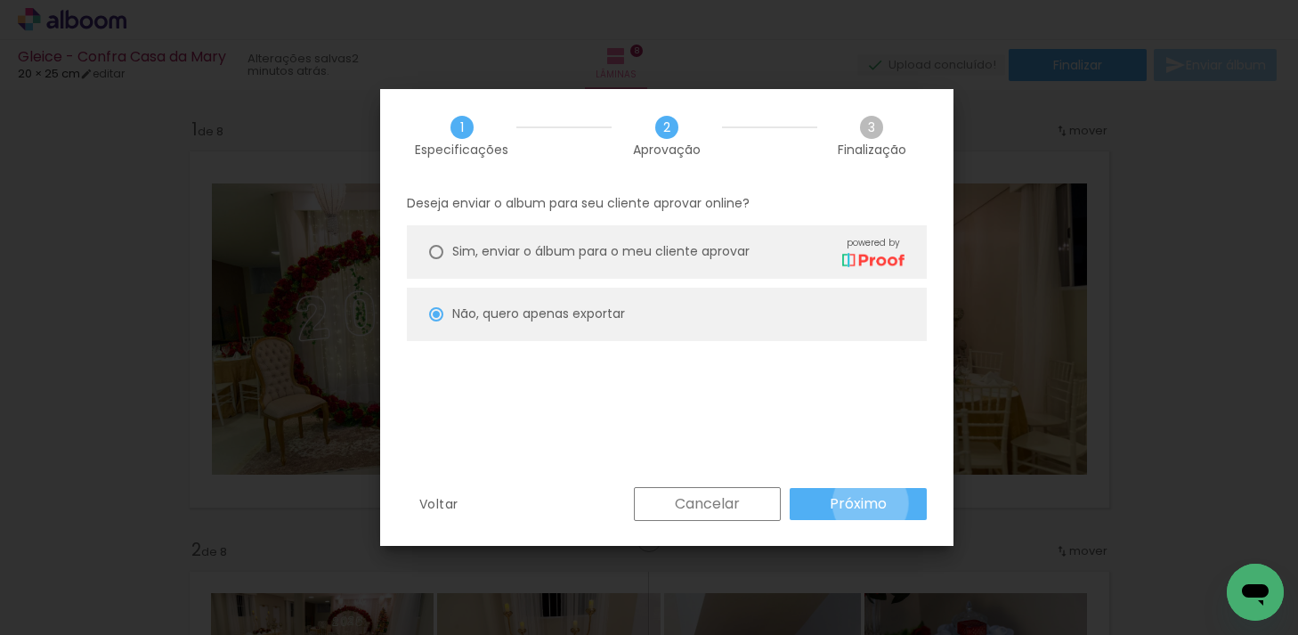
click at [0, 0] on slot "Próximo" at bounding box center [0, 0] width 0 height 0
type input "Alta, 300 DPI"
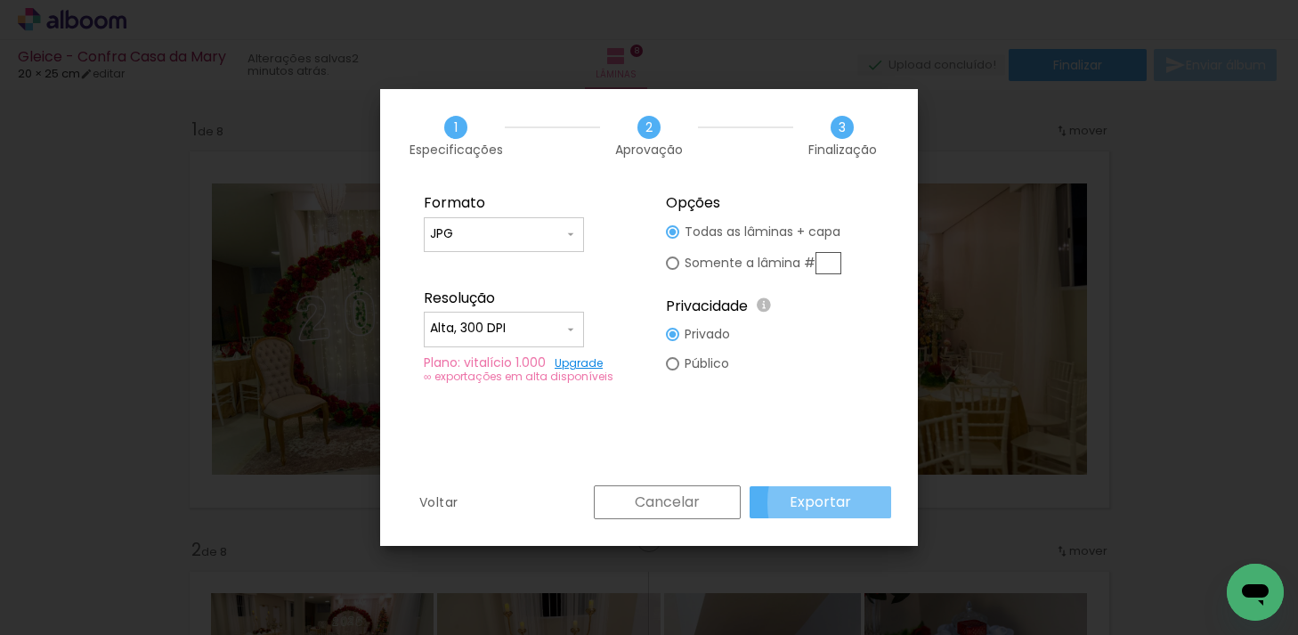
click at [871, 503] on paper-button "Exportar" at bounding box center [821, 502] width 142 height 32
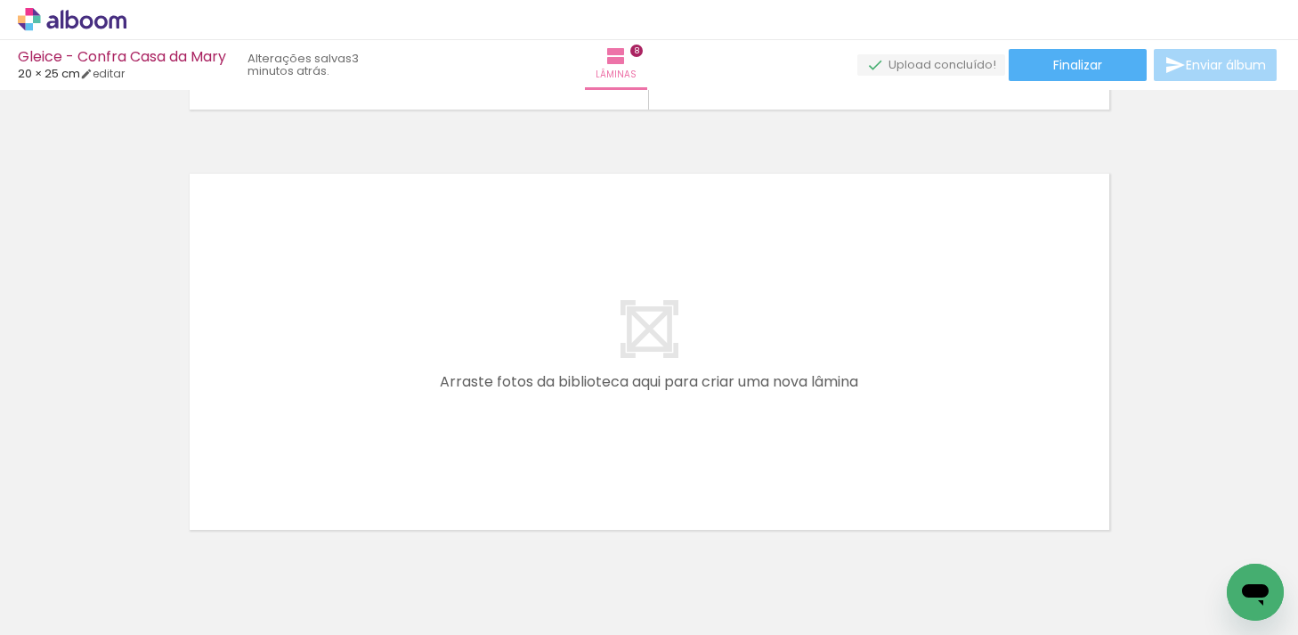
scroll to position [3418, 0]
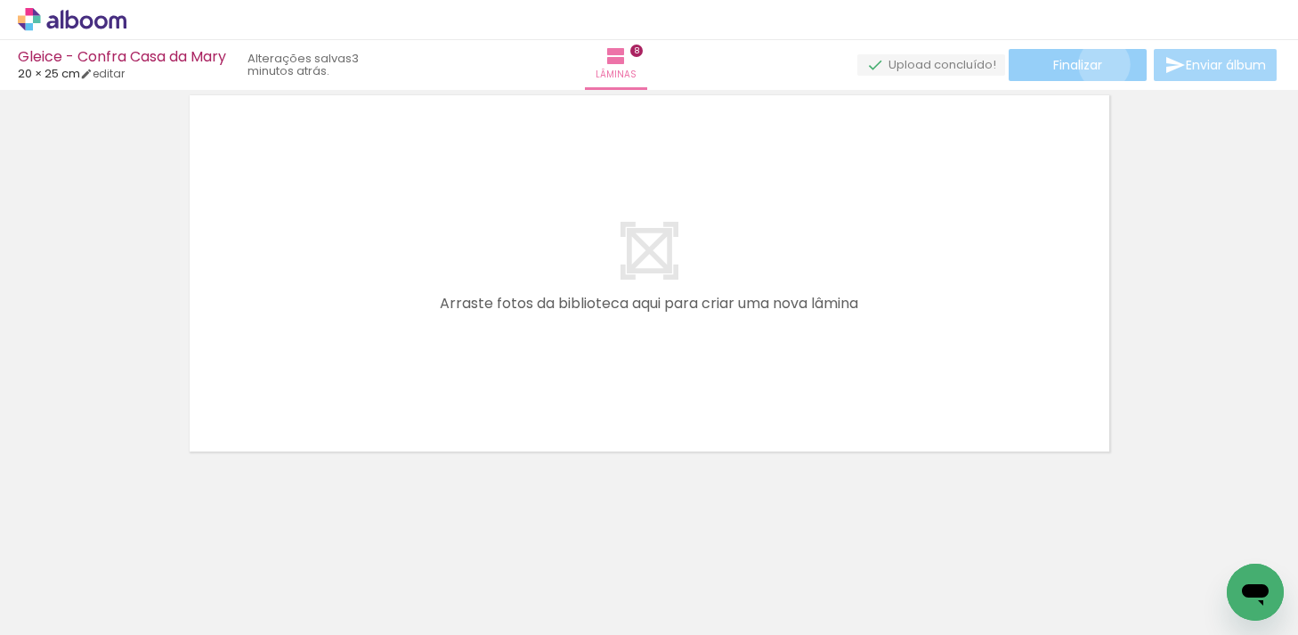
click at [1098, 64] on paper-button "Finalizar" at bounding box center [1078, 65] width 138 height 32
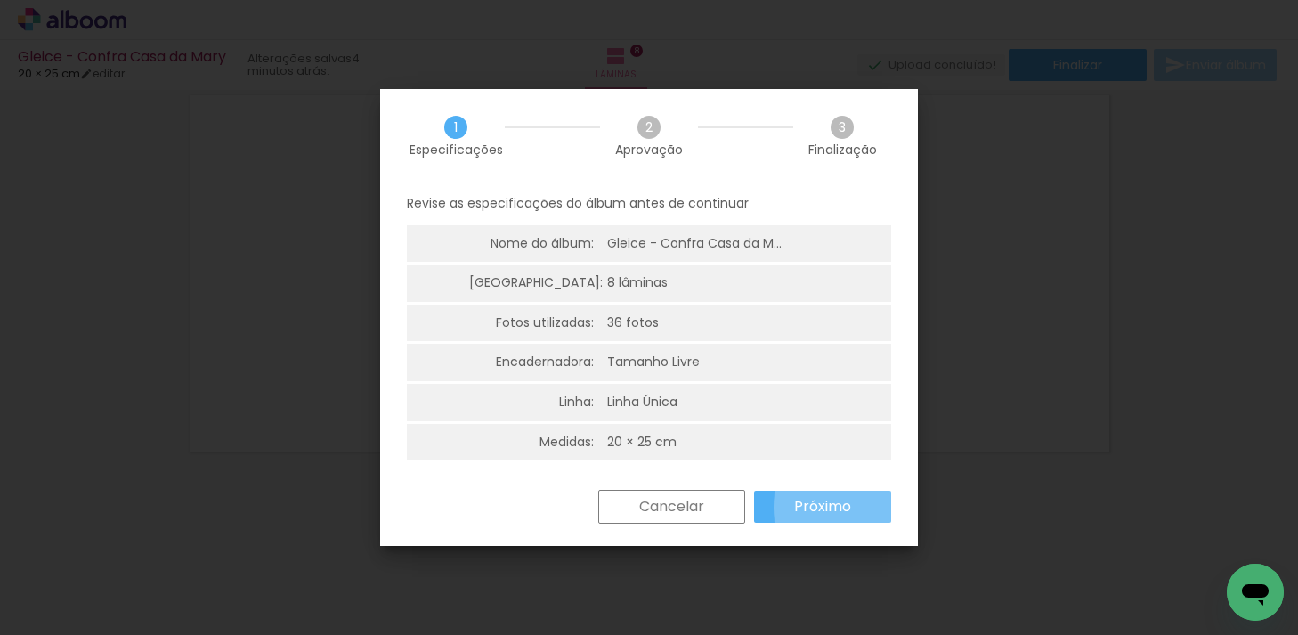
click at [0, 0] on slot "Próximo" at bounding box center [0, 0] width 0 height 0
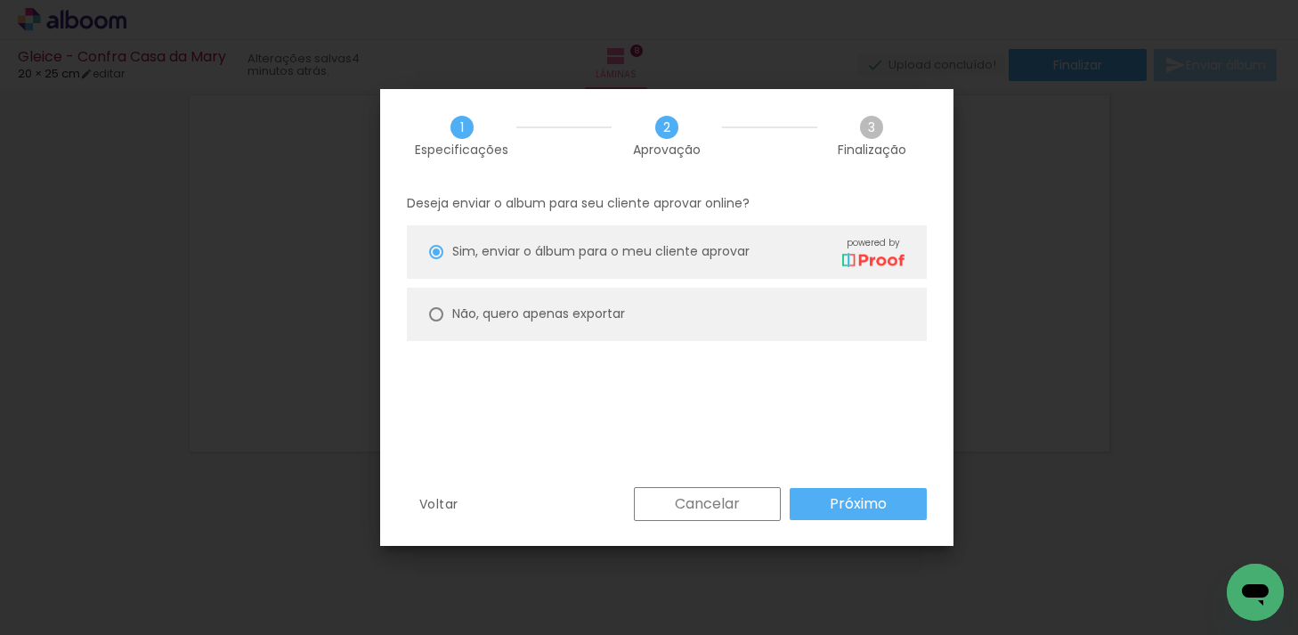
click at [444, 312] on paper-radio-button "Não, quero apenas exportar" at bounding box center [667, 314] width 520 height 53
type paper-radio-button "on"
click at [0, 0] on slot "Próximo" at bounding box center [0, 0] width 0 height 0
type input "Alta, 300 DPI"
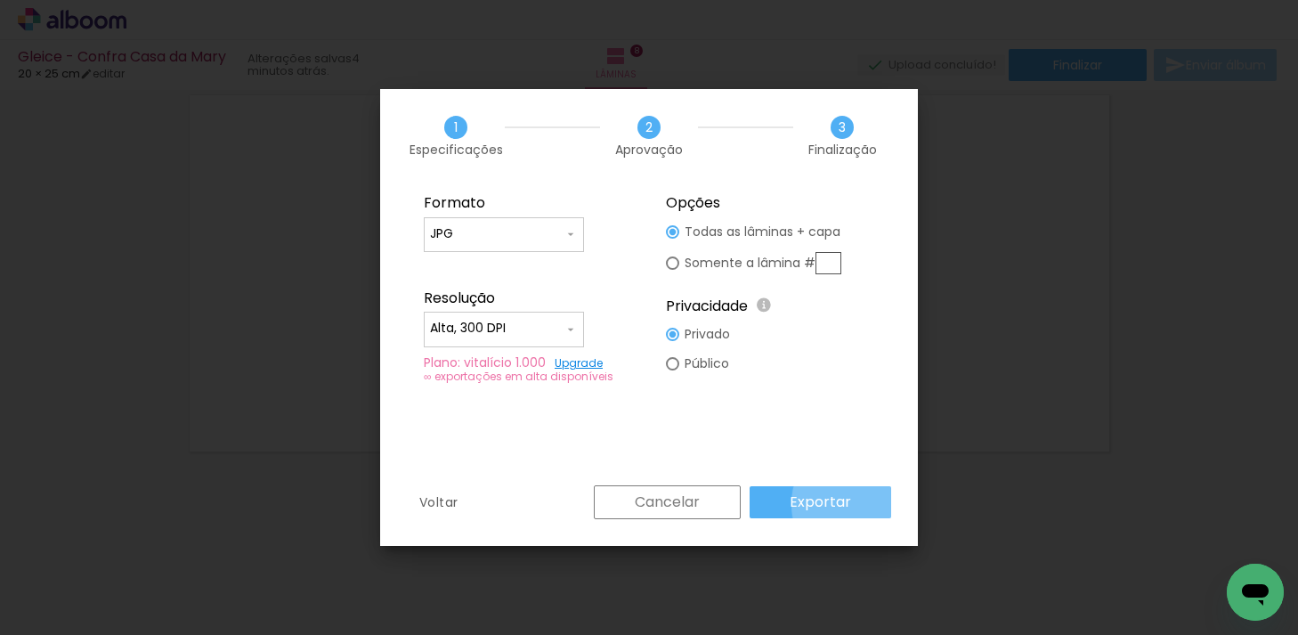
click at [865, 504] on paper-button "Exportar" at bounding box center [821, 502] width 142 height 32
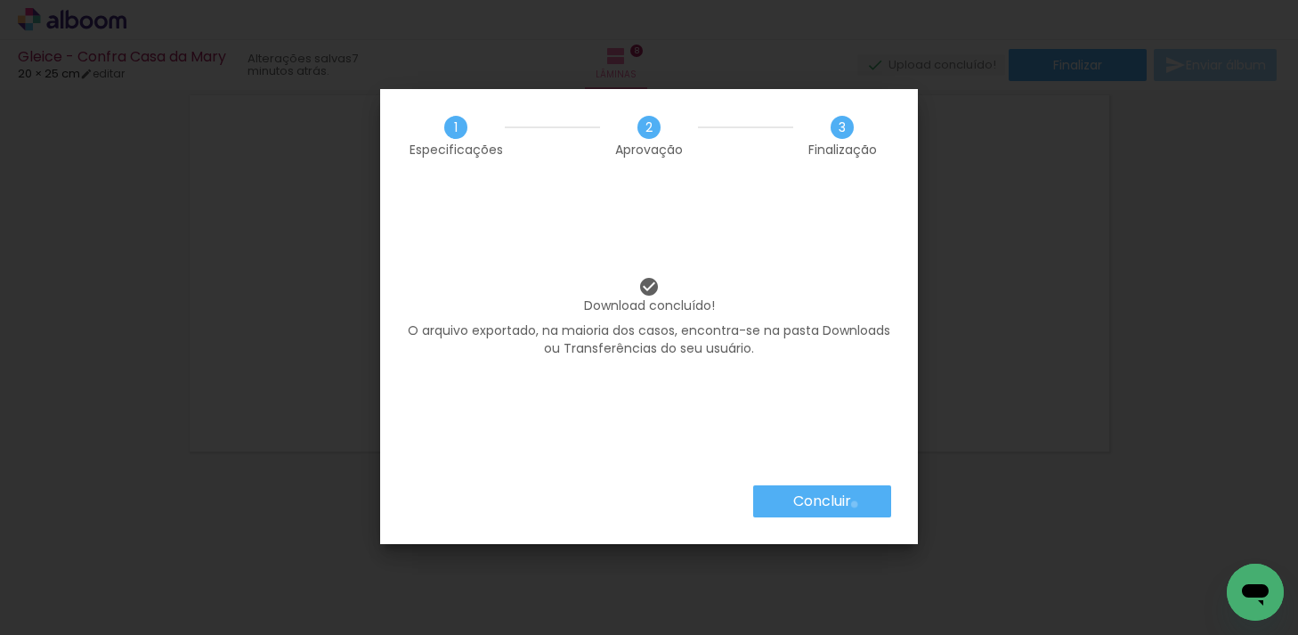
click at [853, 504] on paper-button "Concluir" at bounding box center [822, 501] width 138 height 32
